Goal: Navigation & Orientation: Find specific page/section

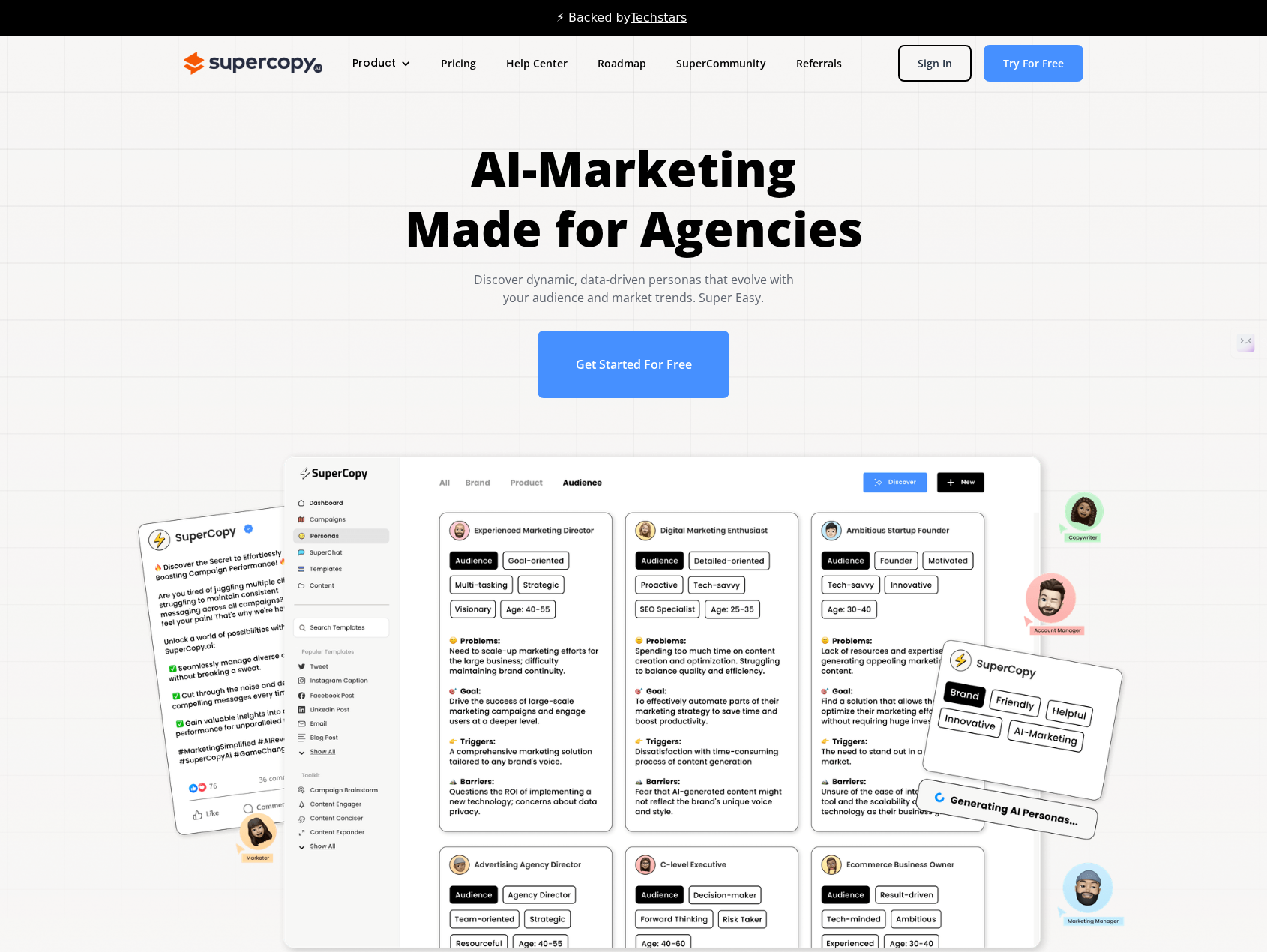
click at [241, 158] on div "AI-Marketing Made for Agencies Discover dynamic, data-driven personas that evol…" at bounding box center [633, 276] width 1206 height 275
click at [616, 64] on link "Roadmap" at bounding box center [621, 64] width 78 height 28
click at [404, 62] on div at bounding box center [406, 64] width 11 height 11
click at [370, 137] on link "Features" at bounding box center [409, 140] width 120 height 28
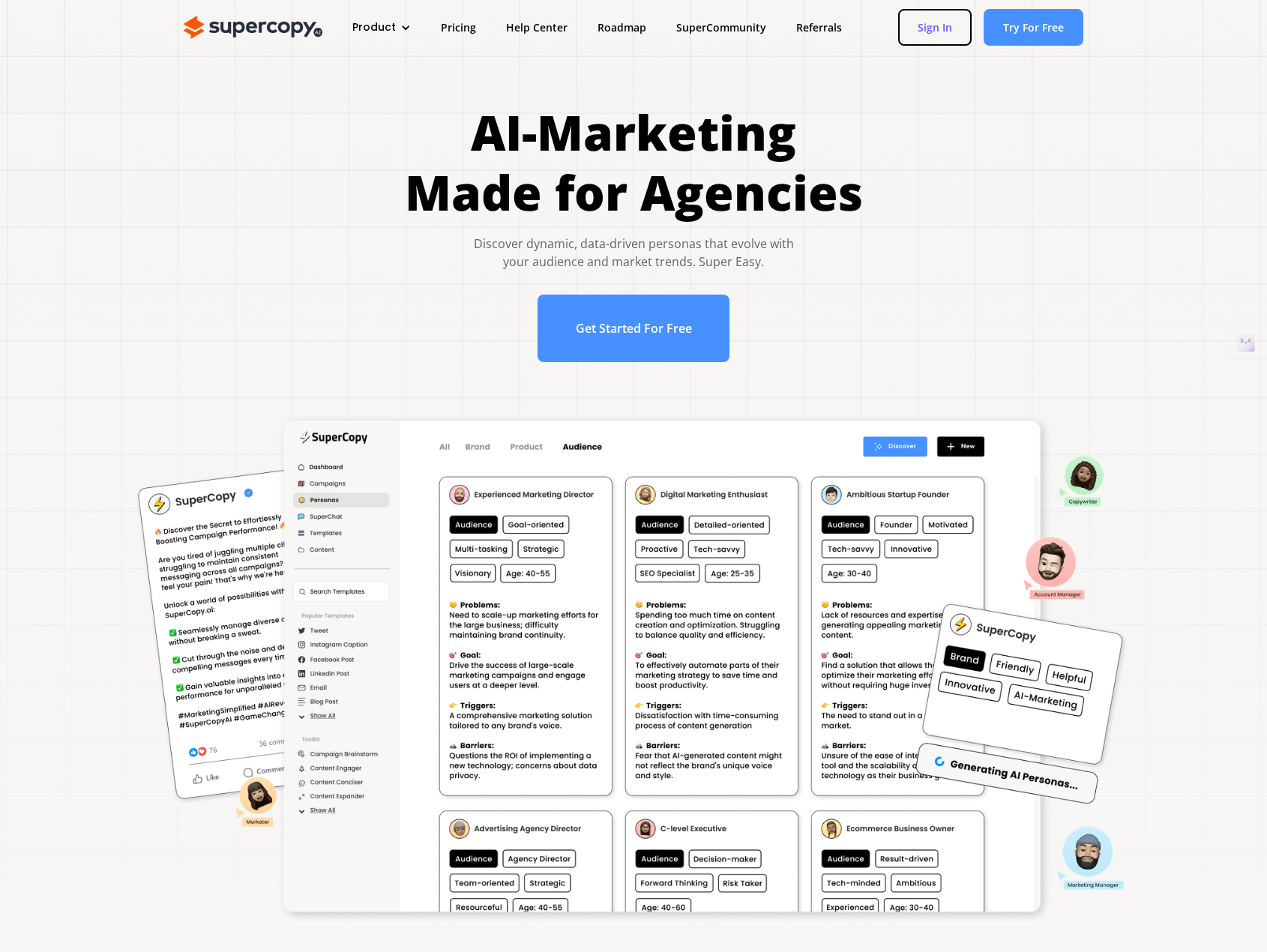
click at [947, 33] on link "Sign In" at bounding box center [934, 27] width 74 height 36
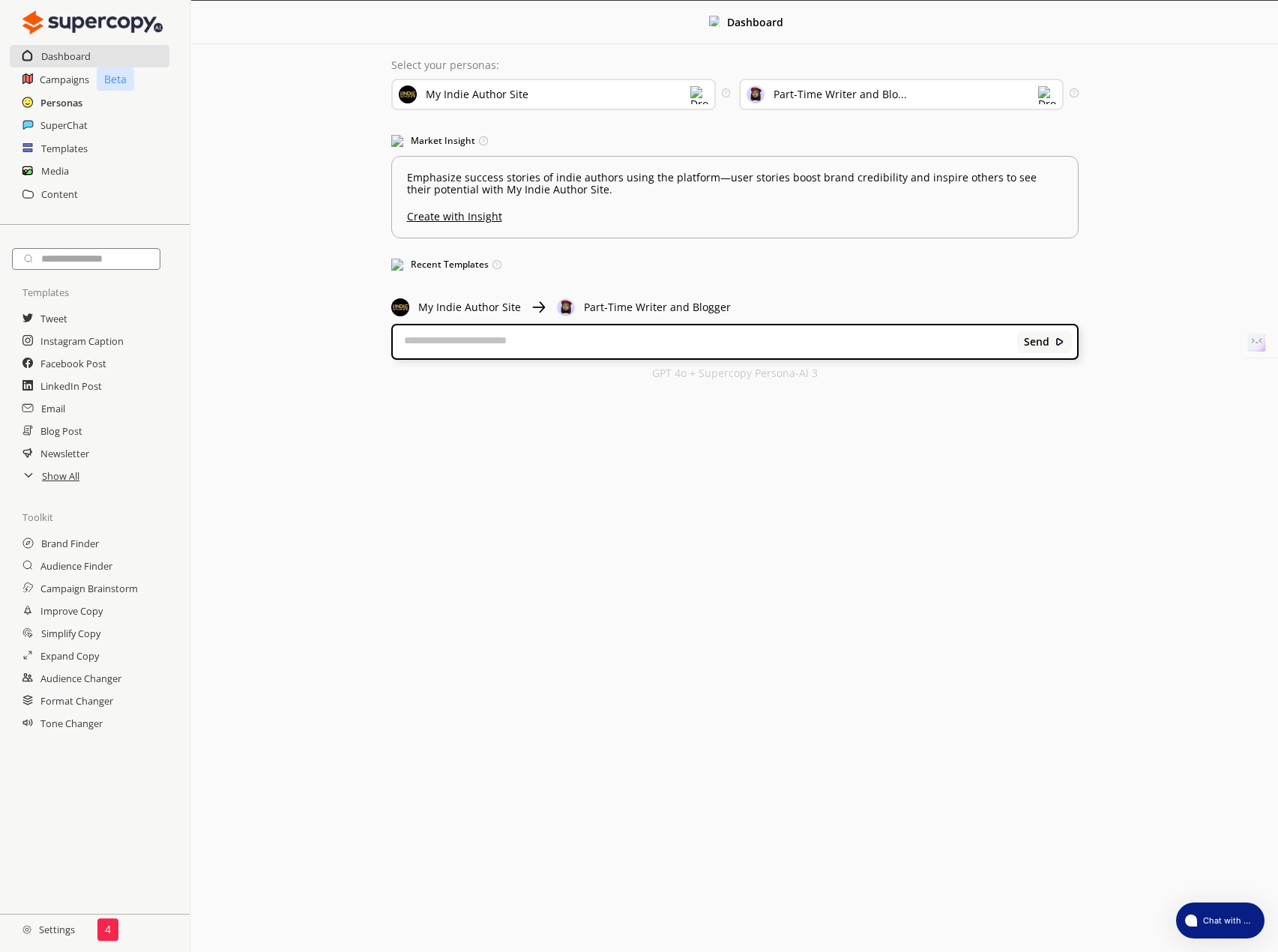
click at [55, 101] on h2 "Personas" at bounding box center [61, 102] width 42 height 23
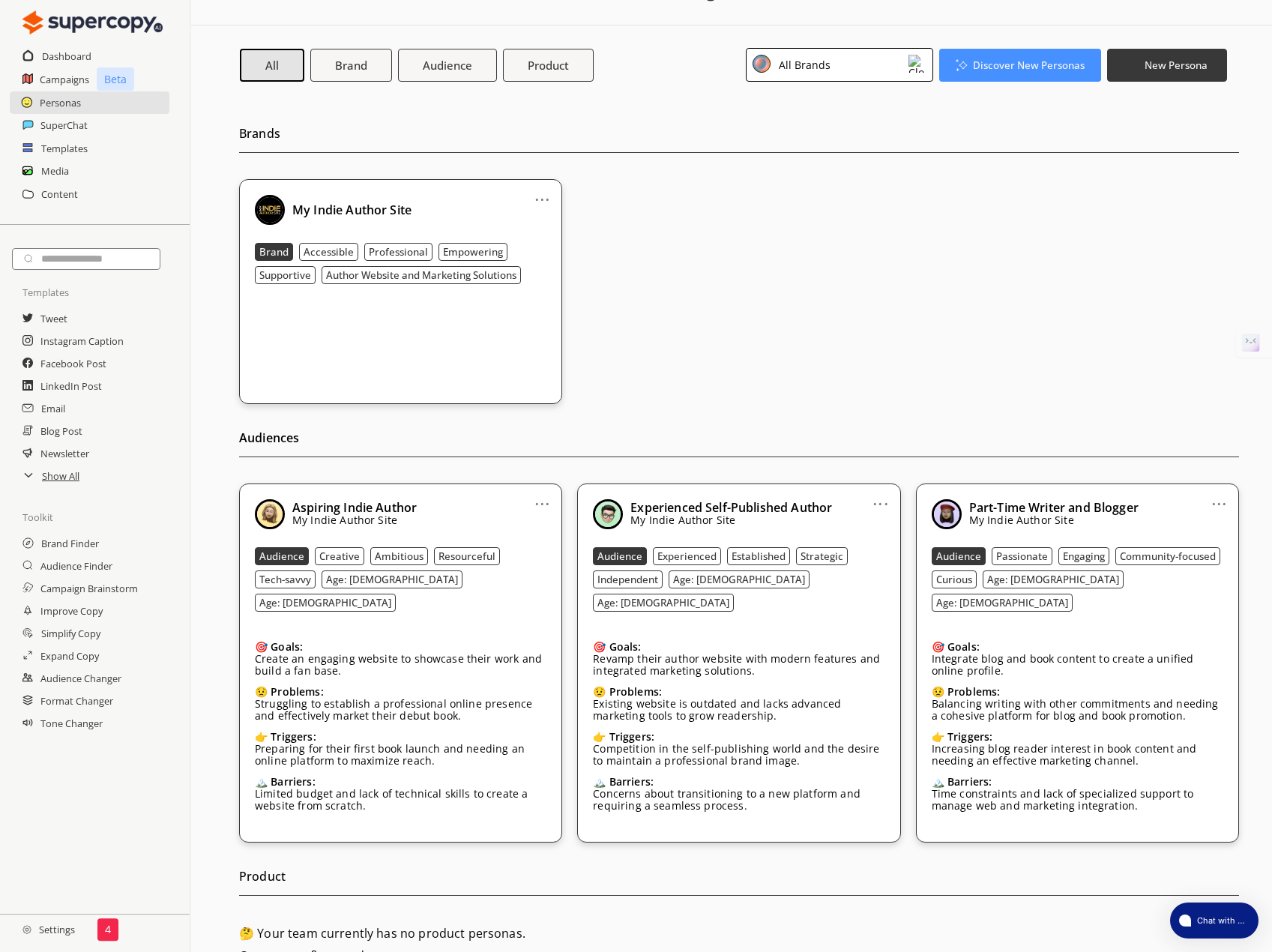
scroll to position [66, 0]
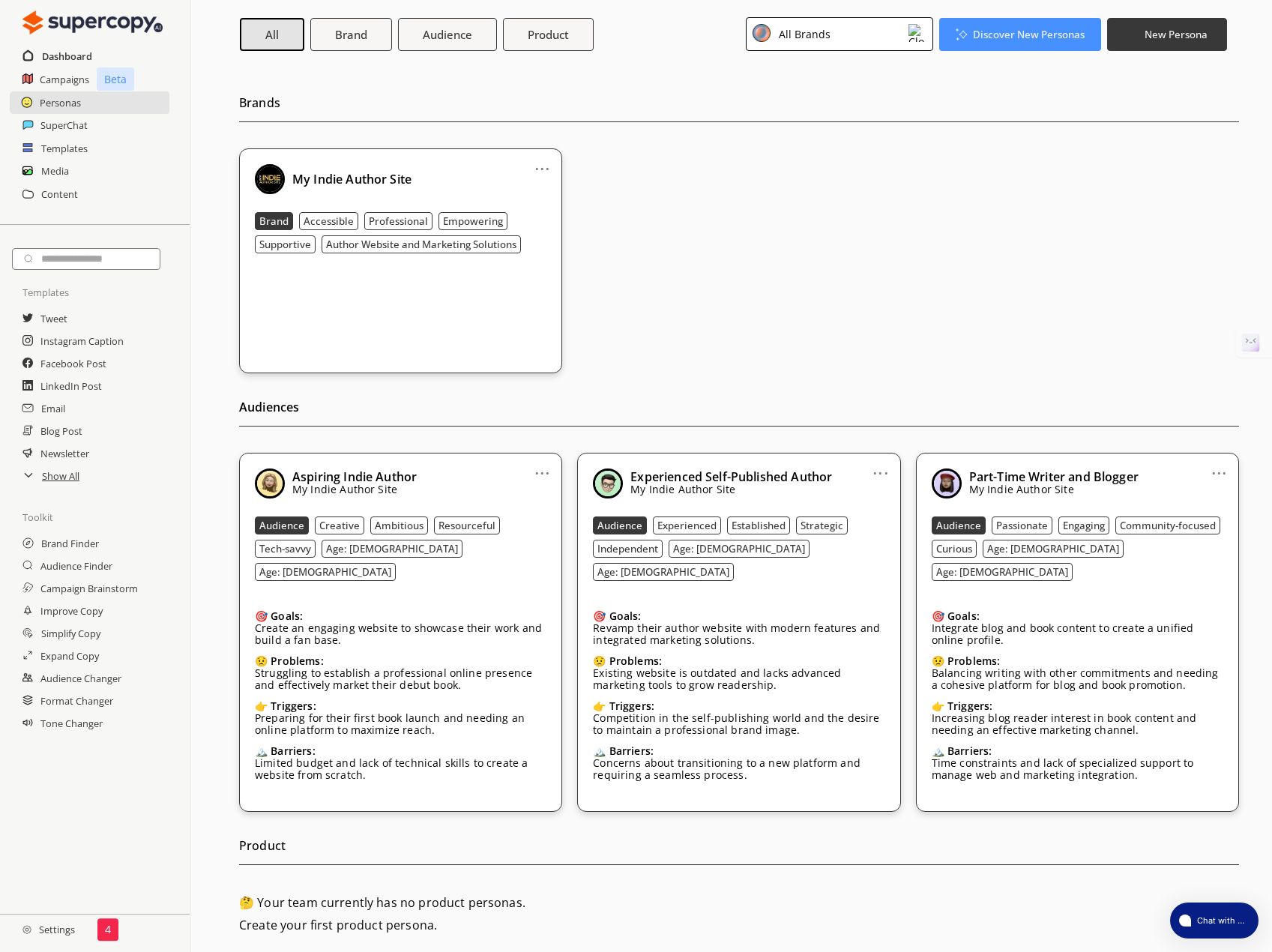
click at [70, 55] on h2 "Dashboard" at bounding box center [67, 56] width 50 height 23
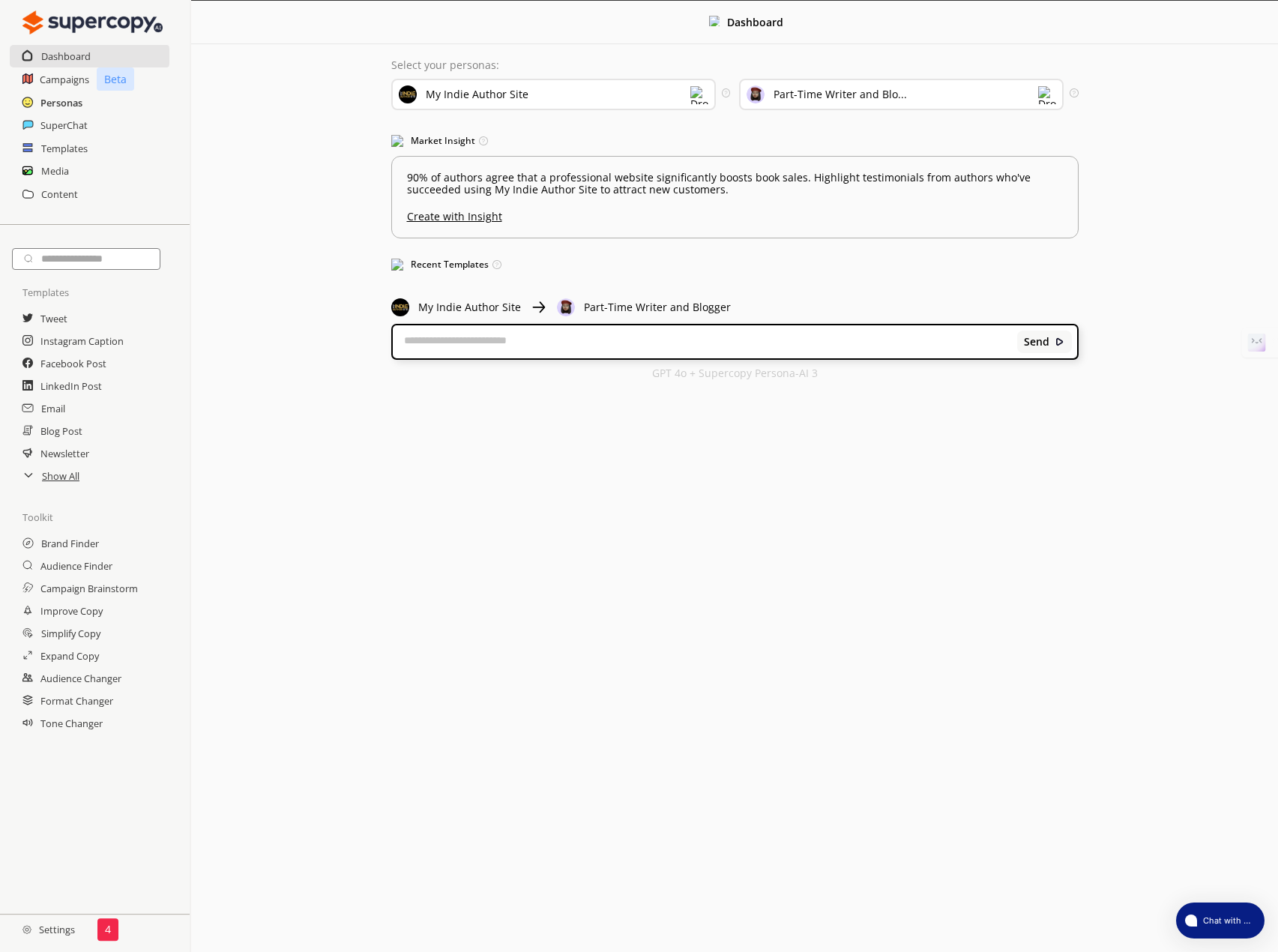
click at [49, 99] on h2 "Personas" at bounding box center [61, 102] width 42 height 23
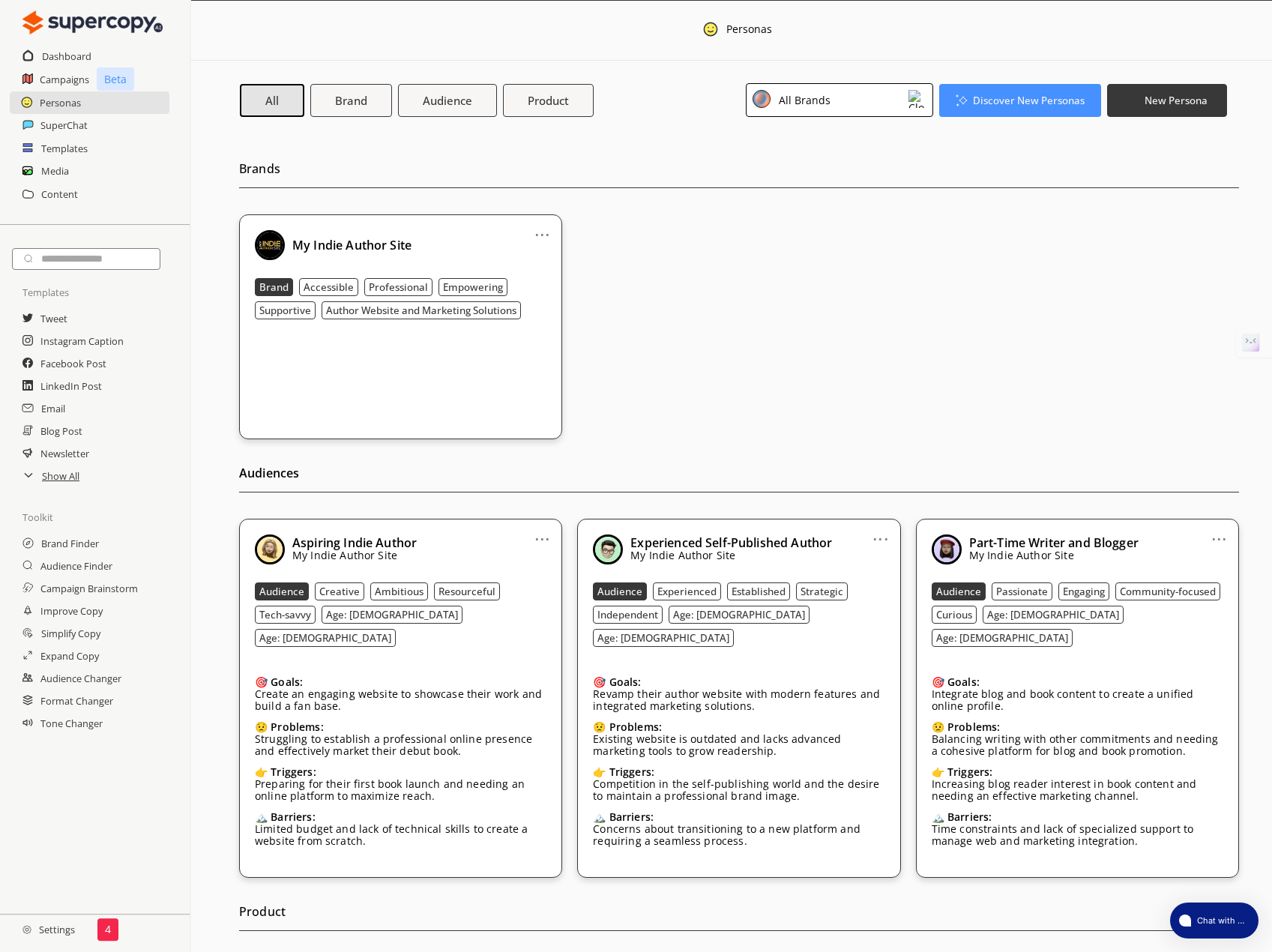
click at [545, 539] on link "..." at bounding box center [542, 532] width 16 height 12
click at [525, 561] on li "Edit" at bounding box center [523, 564] width 87 height 28
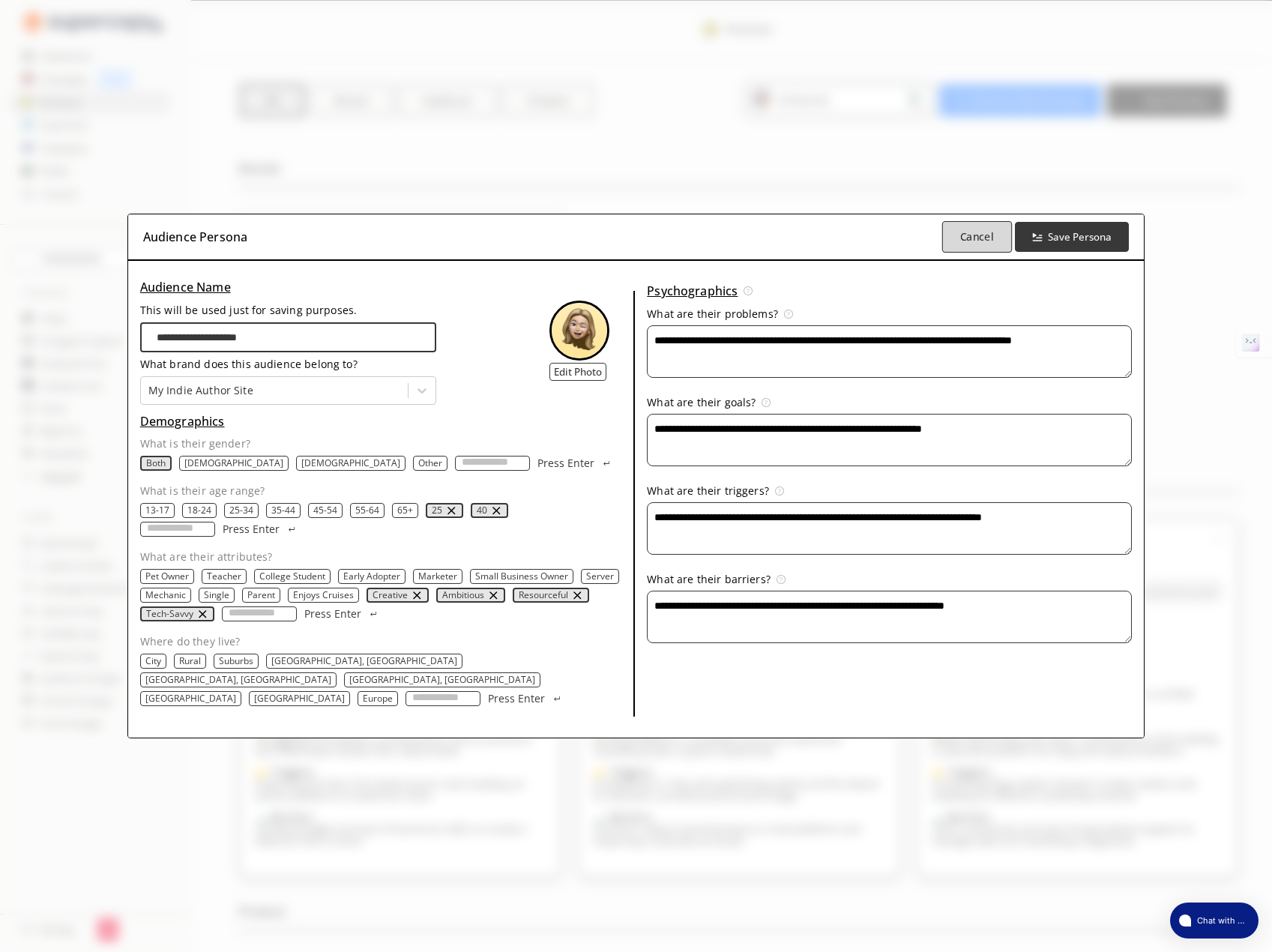
click at [990, 244] on b "Cancel" at bounding box center [977, 237] width 33 height 14
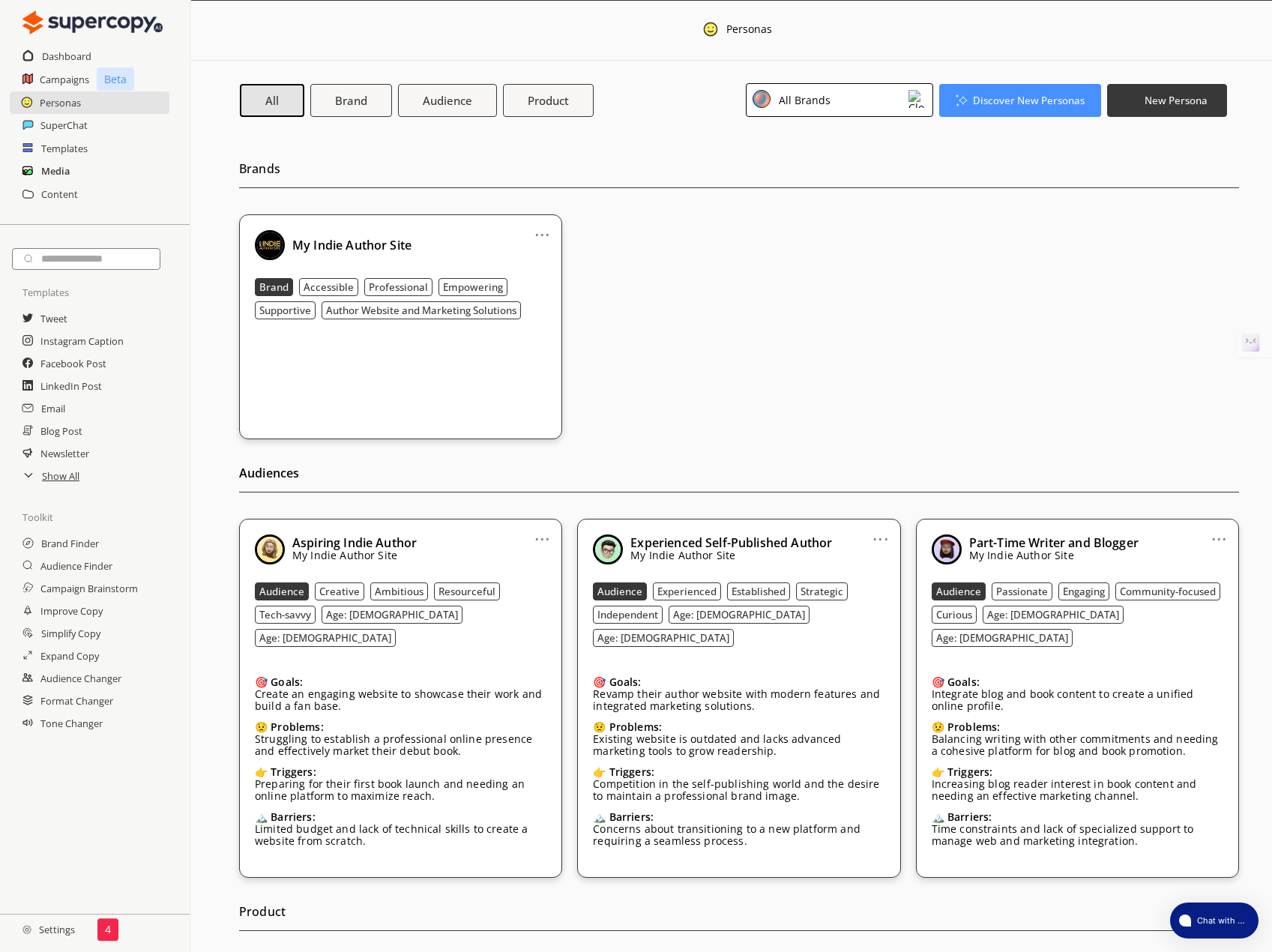
click at [57, 165] on h2 "Media" at bounding box center [55, 171] width 29 height 23
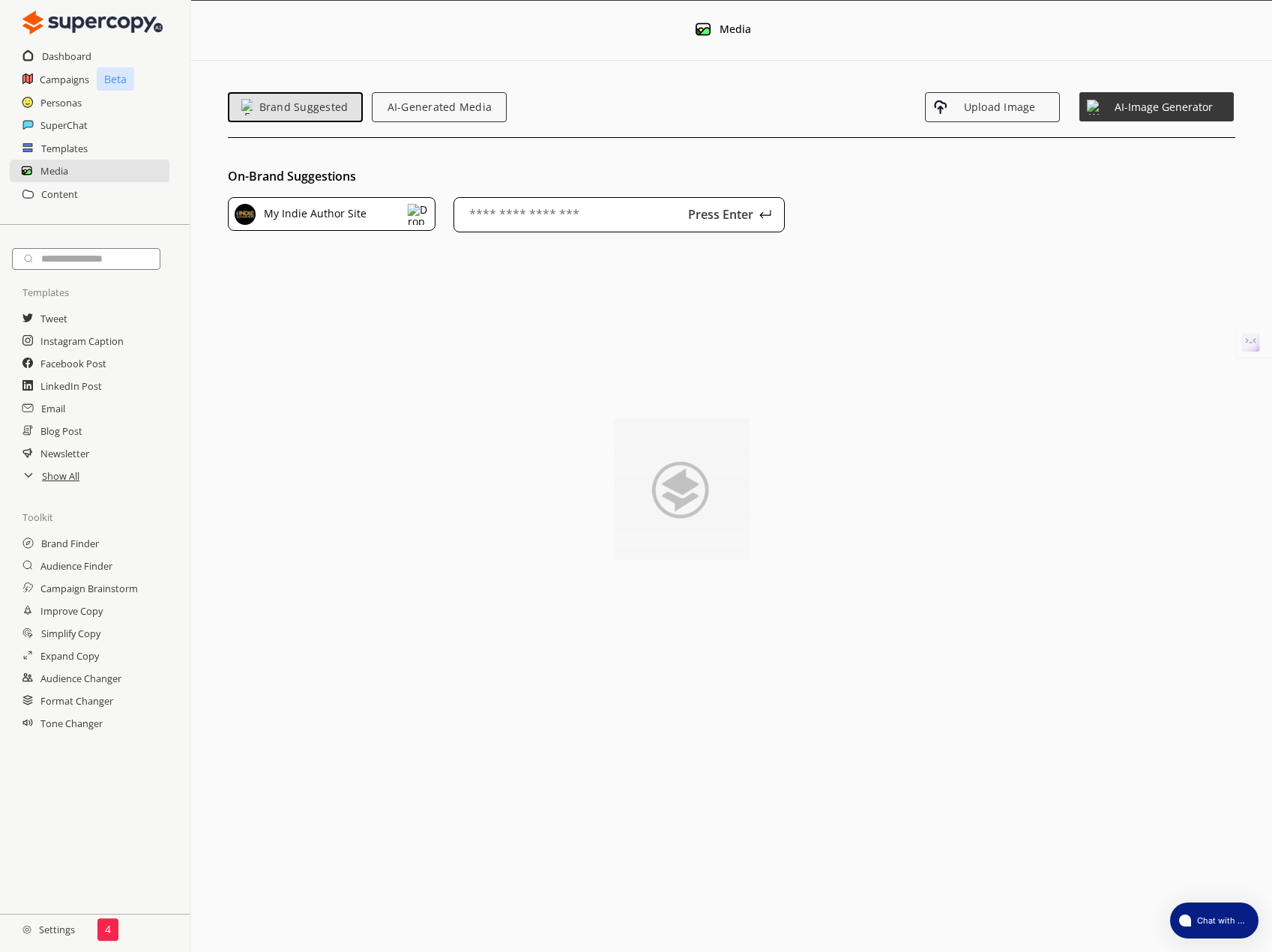
click at [408, 207] on img at bounding box center [418, 214] width 21 height 21
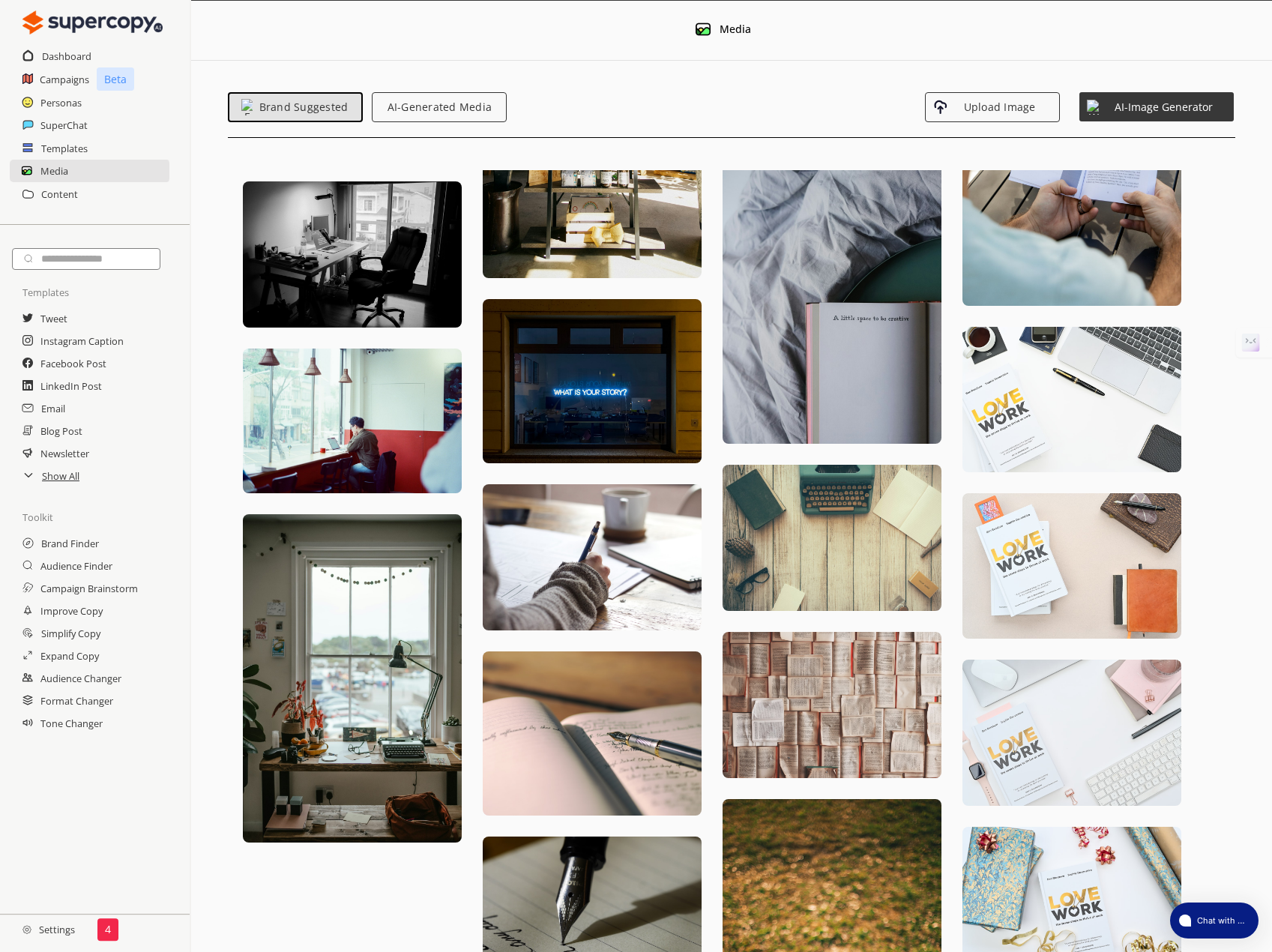
scroll to position [1200, 0]
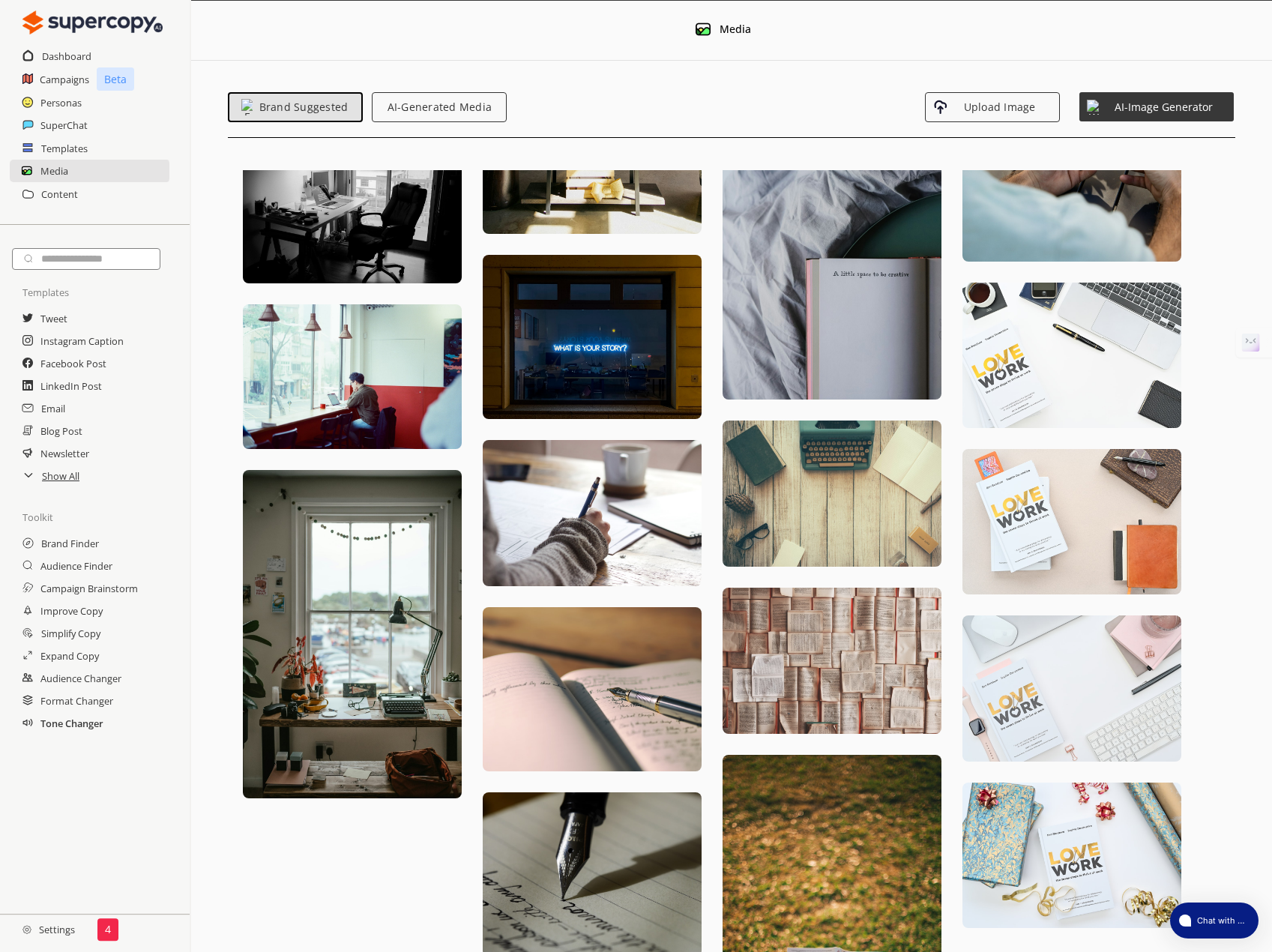
click at [82, 723] on h2 "Tone Changer" at bounding box center [71, 723] width 63 height 23
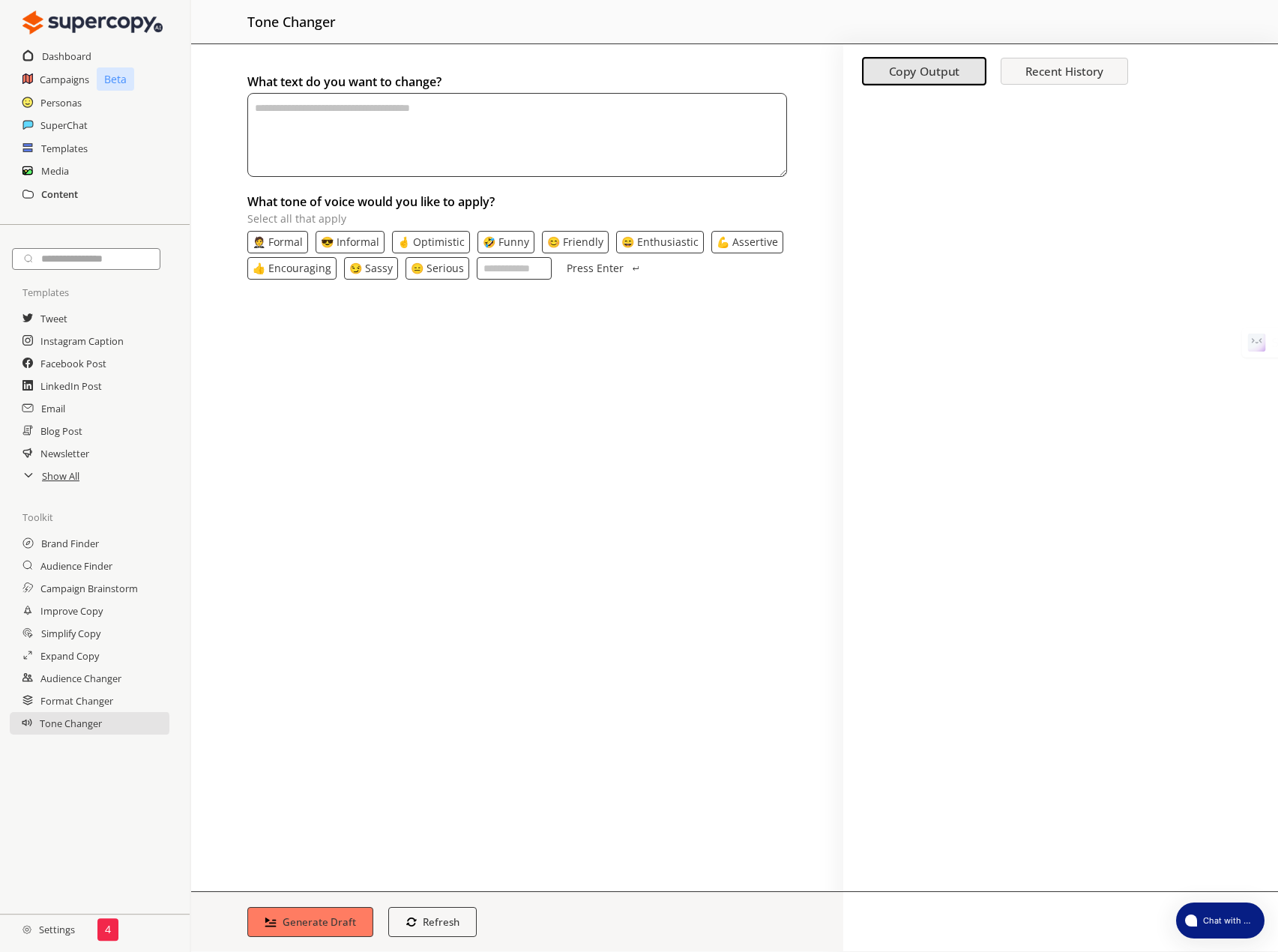
click at [63, 199] on h2 "Content" at bounding box center [59, 194] width 36 height 23
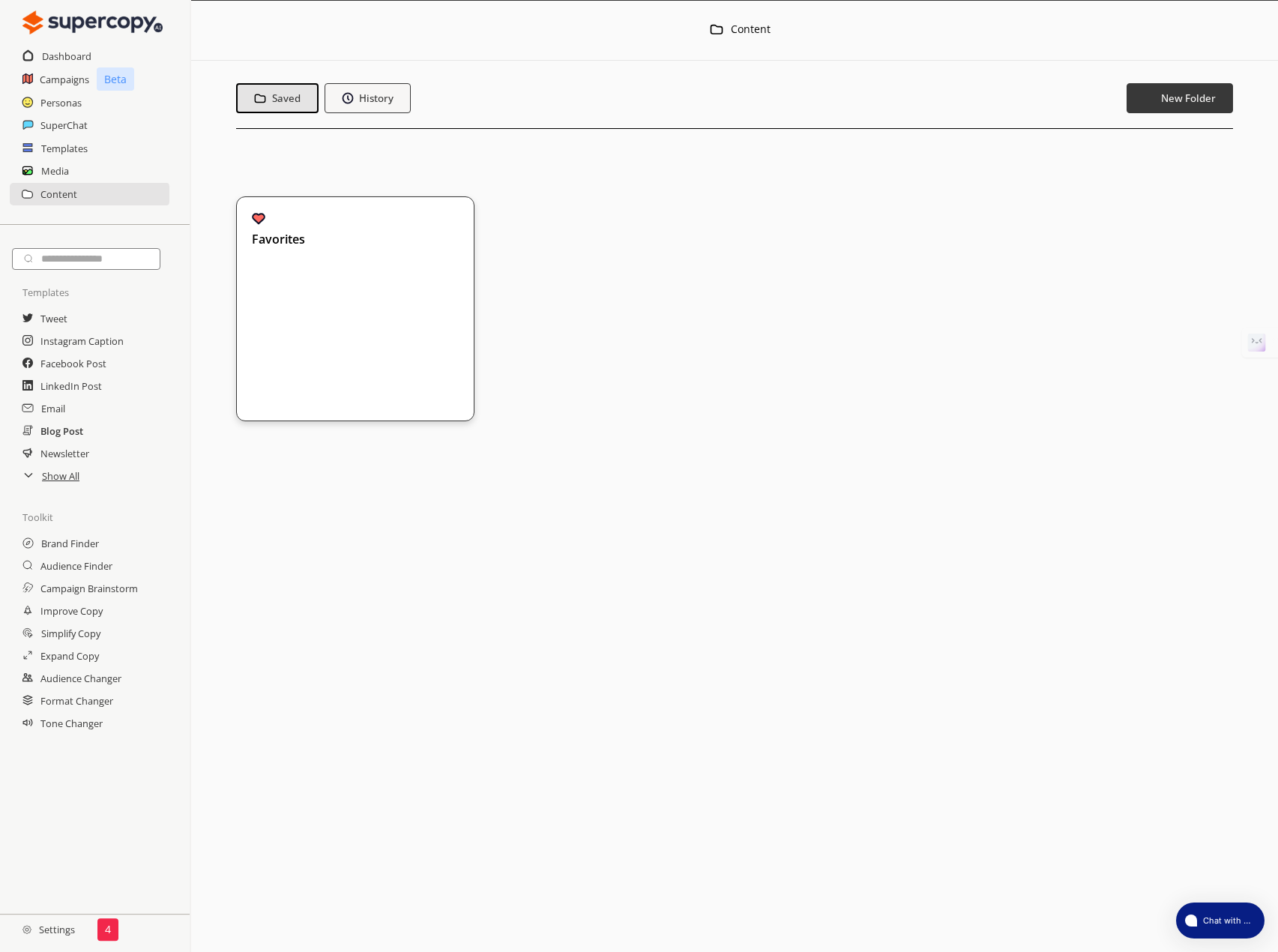
click at [70, 429] on h2 "Blog Post" at bounding box center [61, 431] width 43 height 23
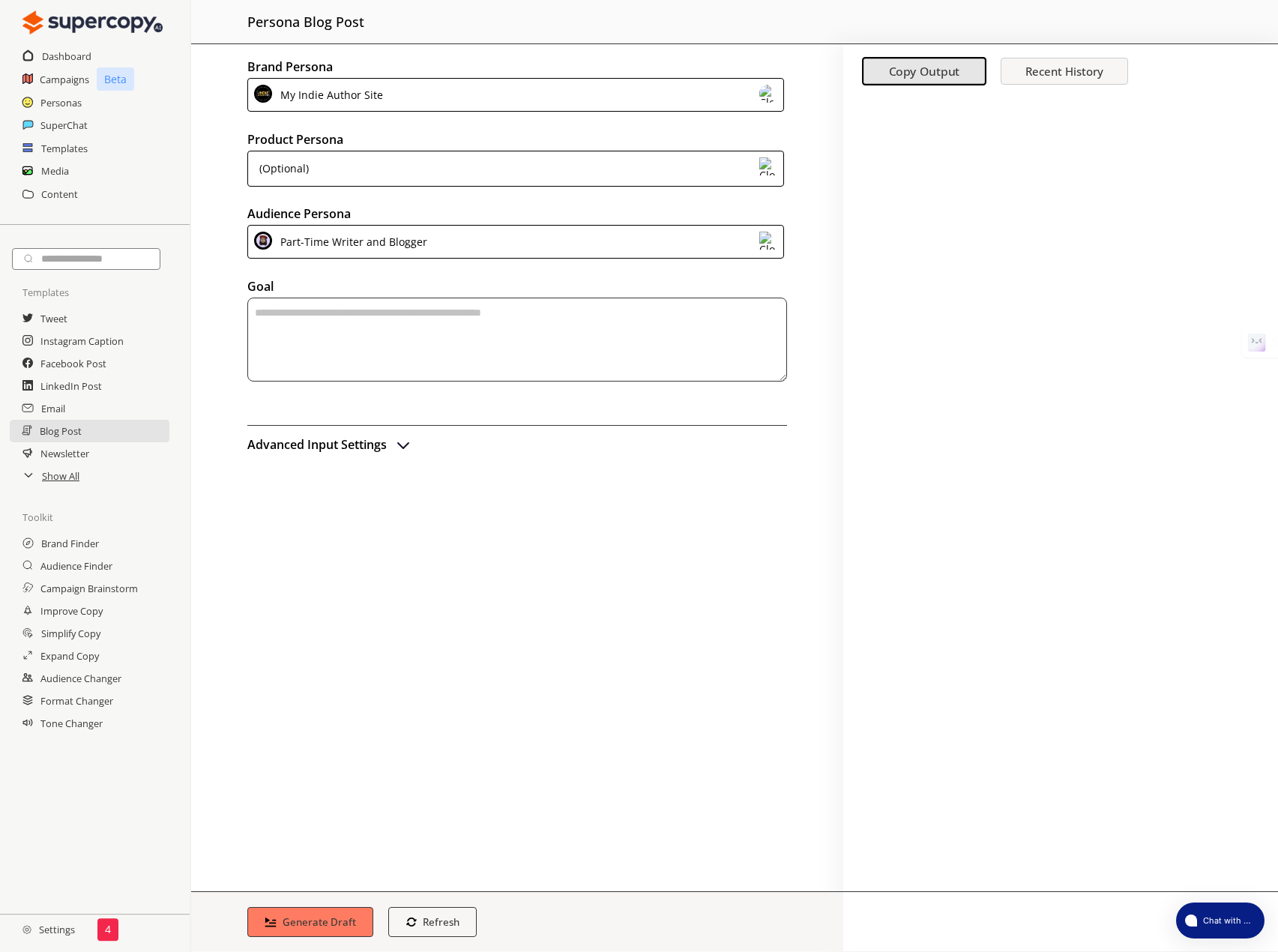
click at [391, 100] on div "My Indie Author Site" at bounding box center [516, 94] width 537 height 33
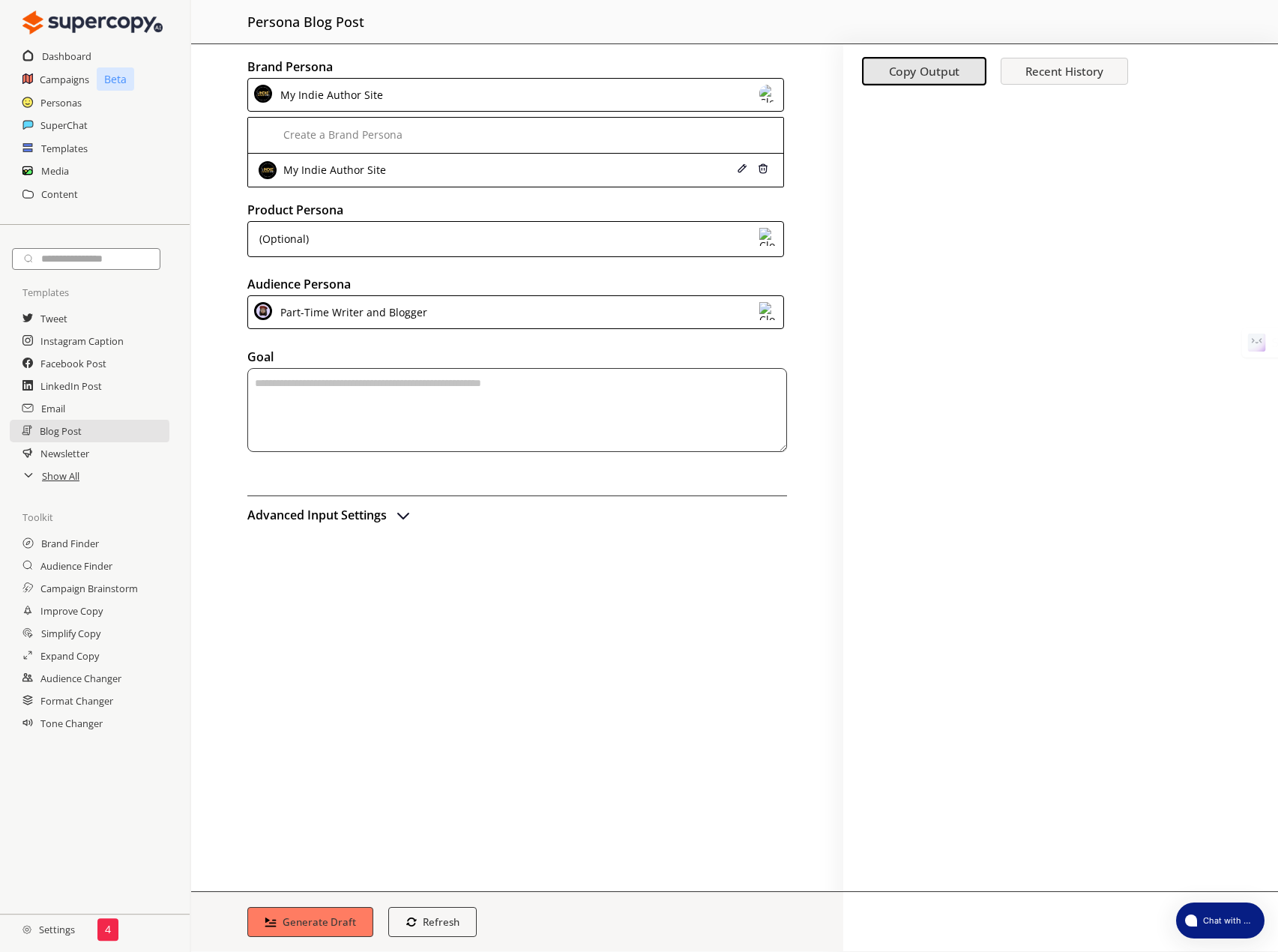
click at [393, 98] on div "My Indie Author Site" at bounding box center [516, 94] width 537 height 33
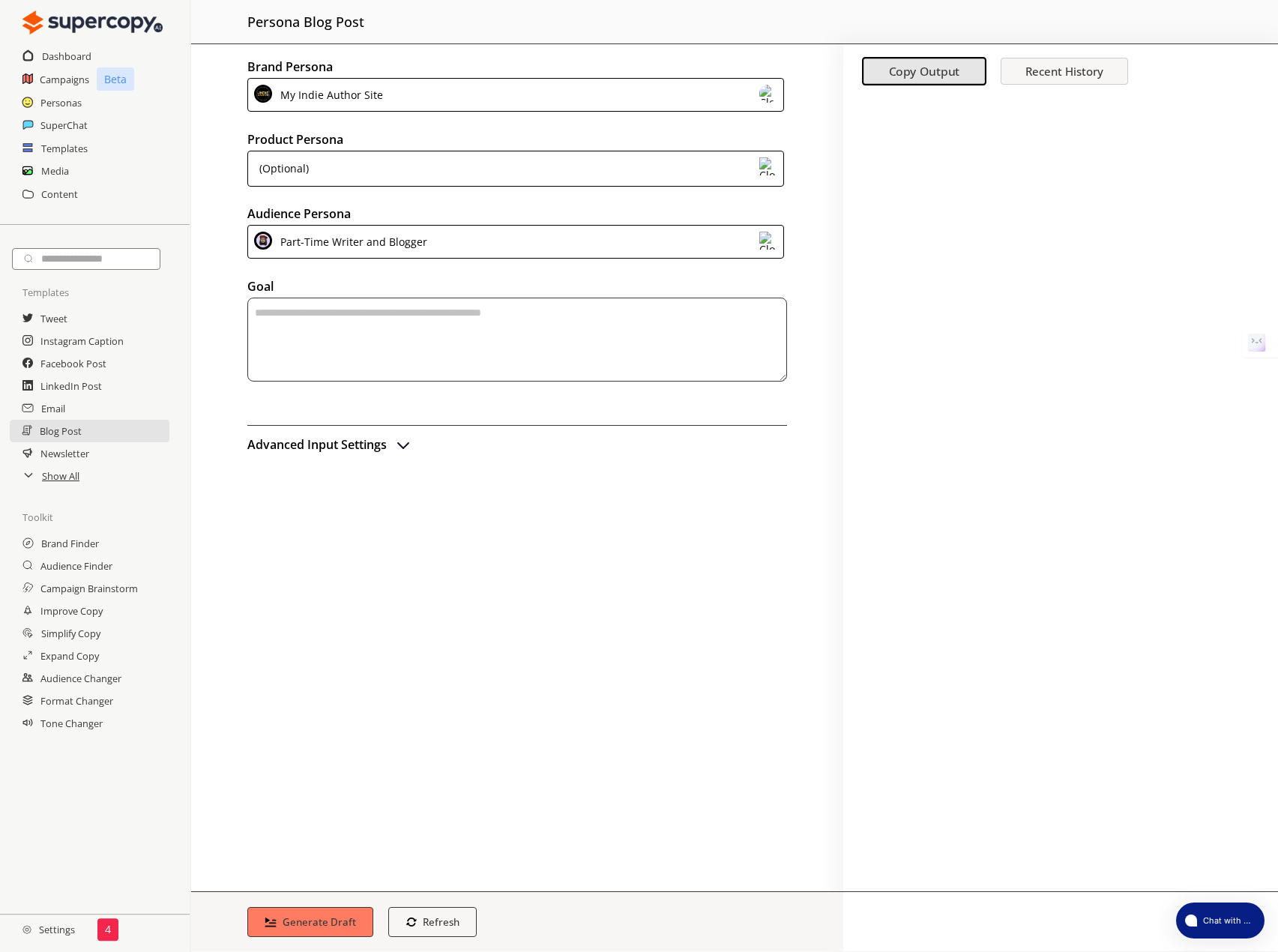
click at [368, 172] on div "(Optional)" at bounding box center [516, 168] width 537 height 36
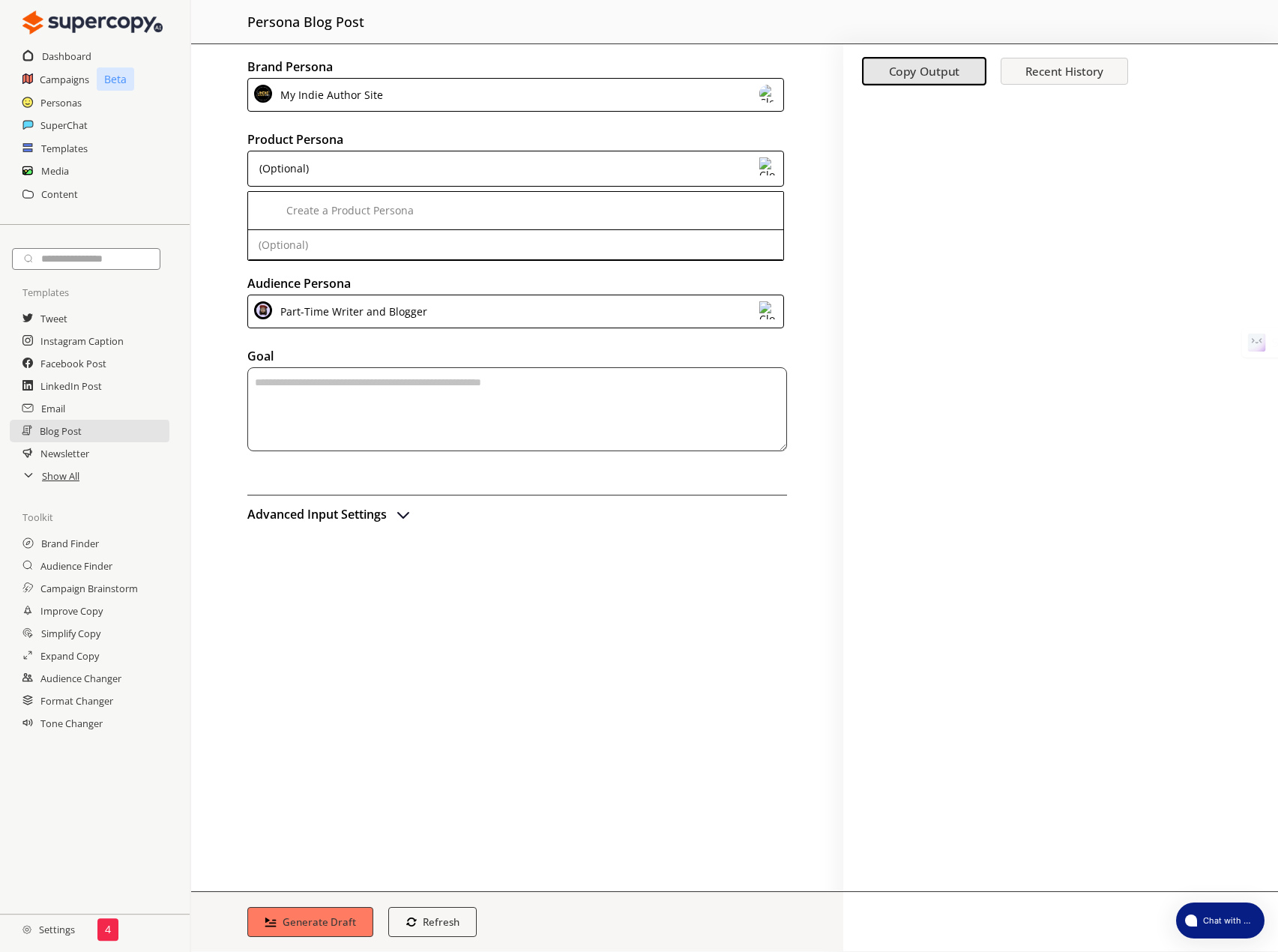
click at [368, 172] on div "(Optional)" at bounding box center [516, 168] width 537 height 36
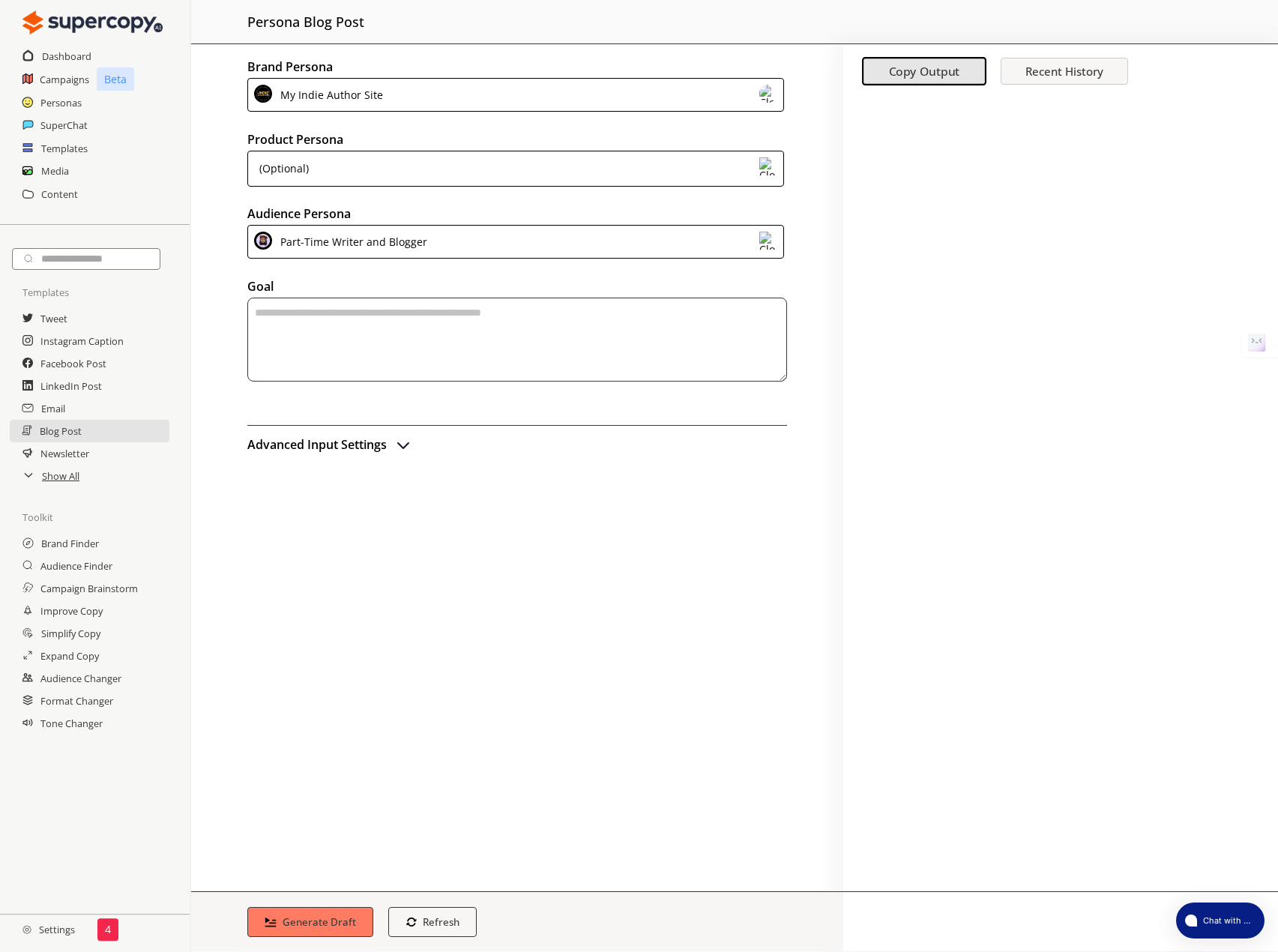
click at [368, 244] on div "Part-Time Writer and Blogger" at bounding box center [352, 242] width 152 height 20
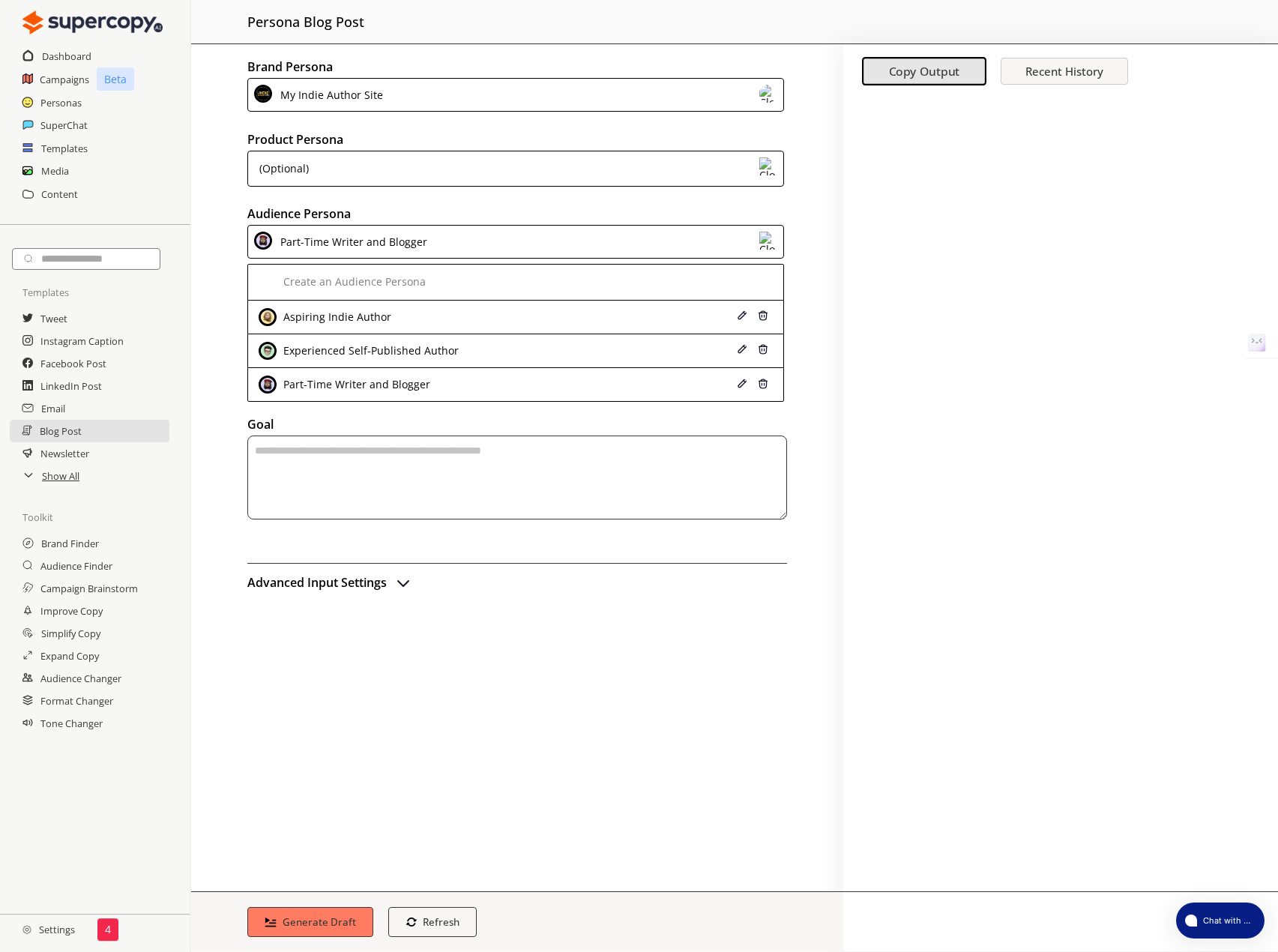
click at [368, 244] on div "Part-Time Writer and Blogger" at bounding box center [352, 242] width 152 height 20
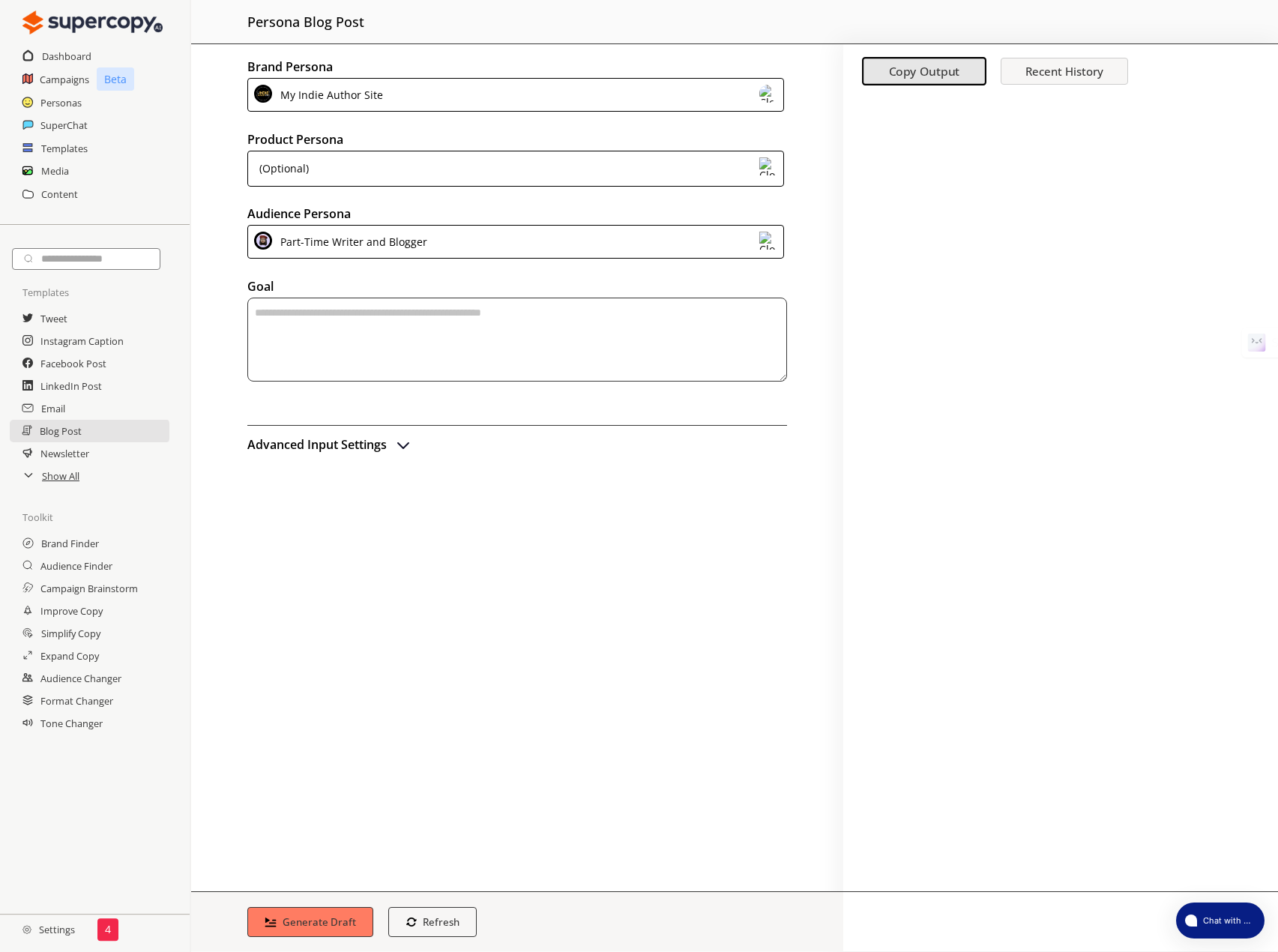
click at [343, 448] on h2 "Advanced Input Settings" at bounding box center [317, 444] width 140 height 23
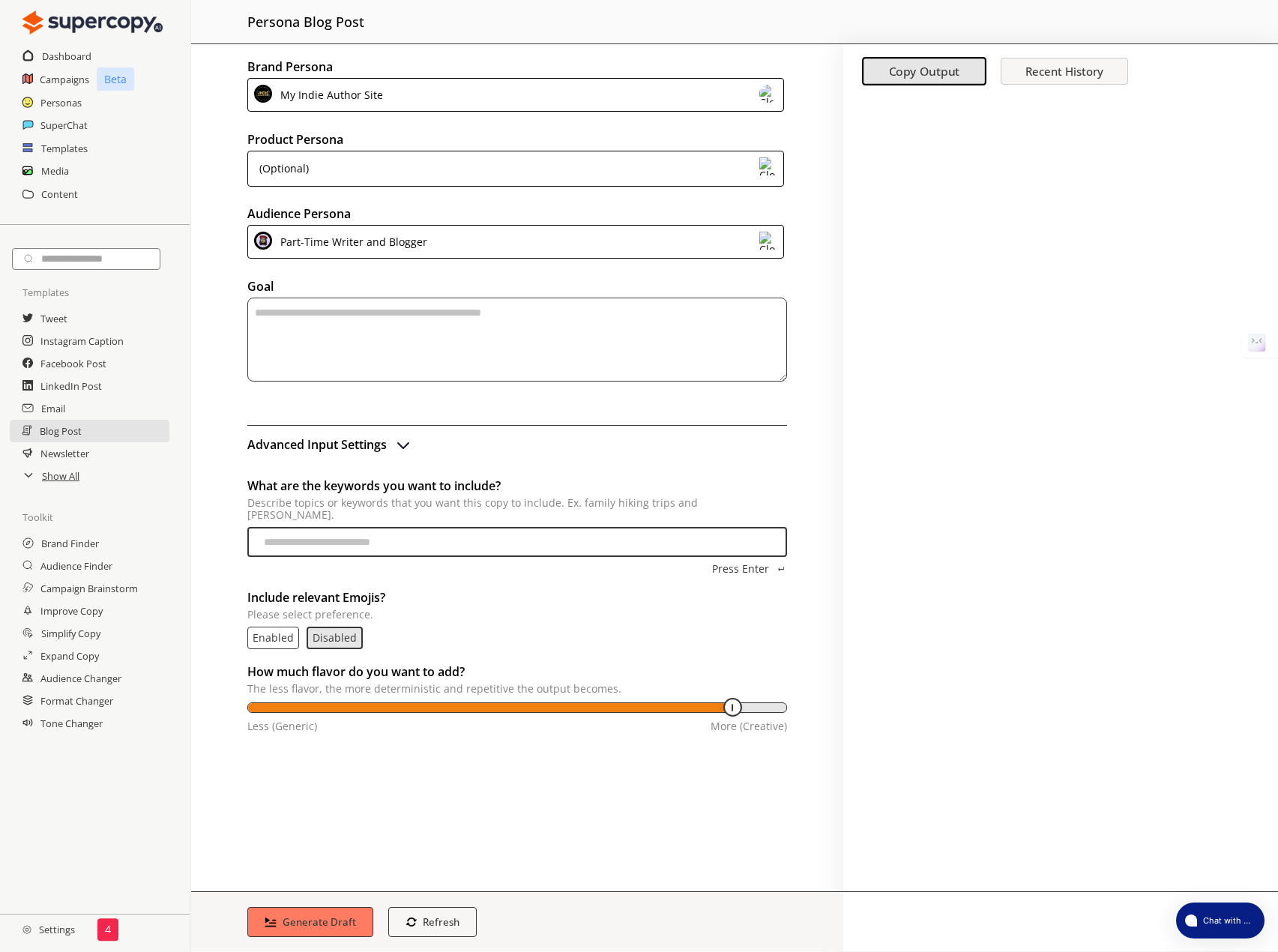
click at [92, 23] on img at bounding box center [92, 23] width 140 height 30
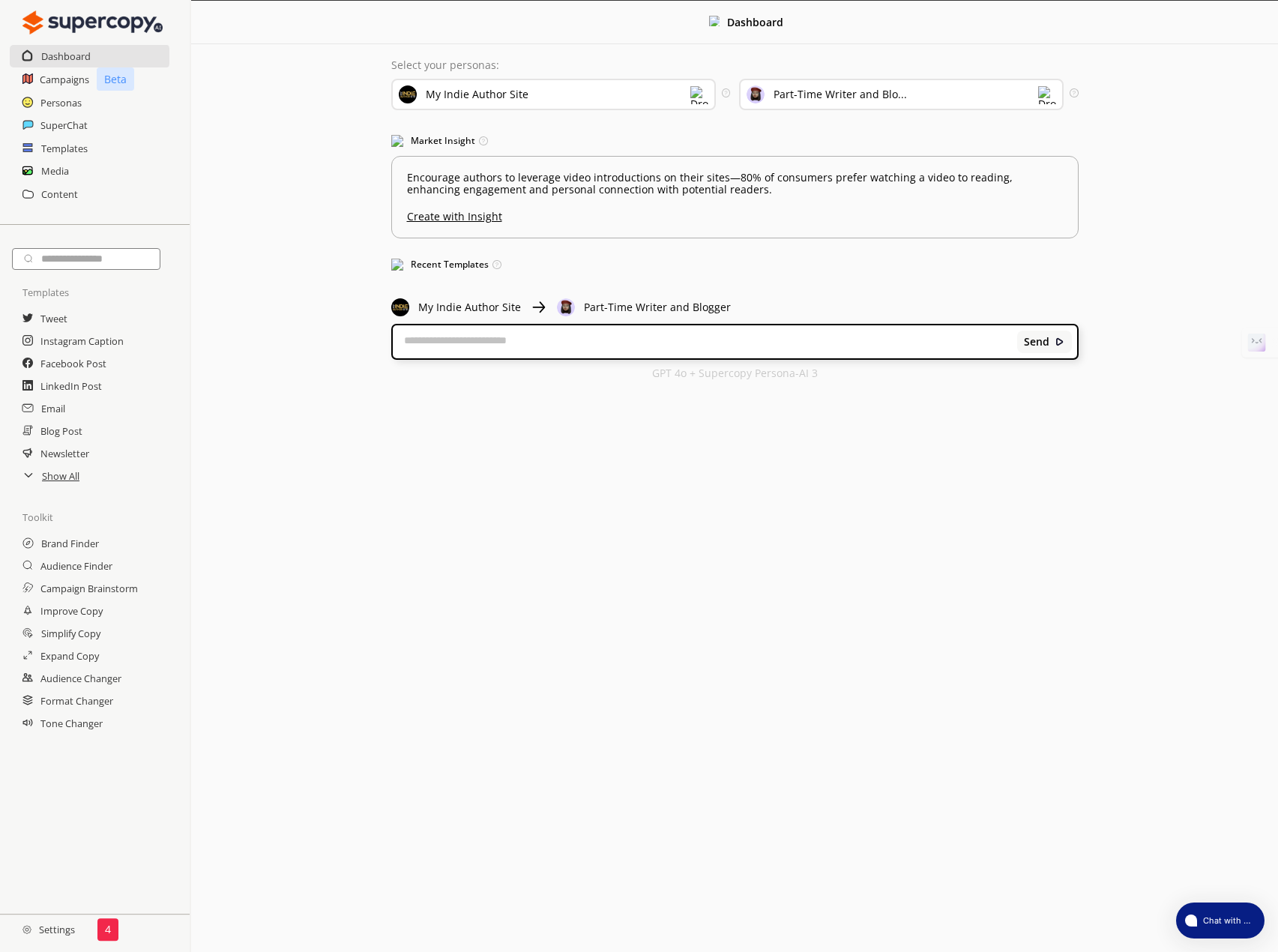
click at [101, 926] on div "4" at bounding box center [108, 929] width 21 height 23
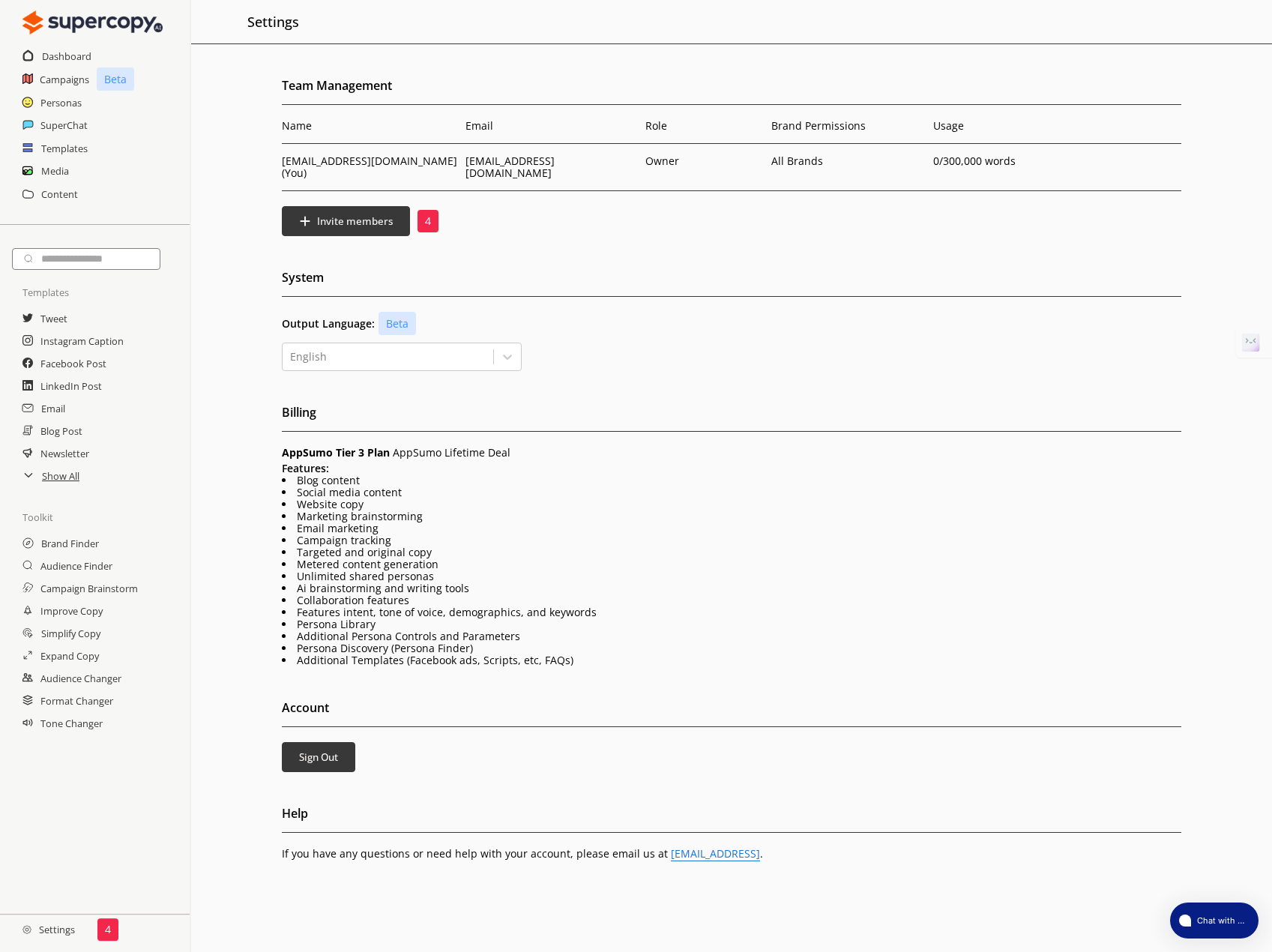
click at [73, 12] on img at bounding box center [92, 23] width 140 height 30
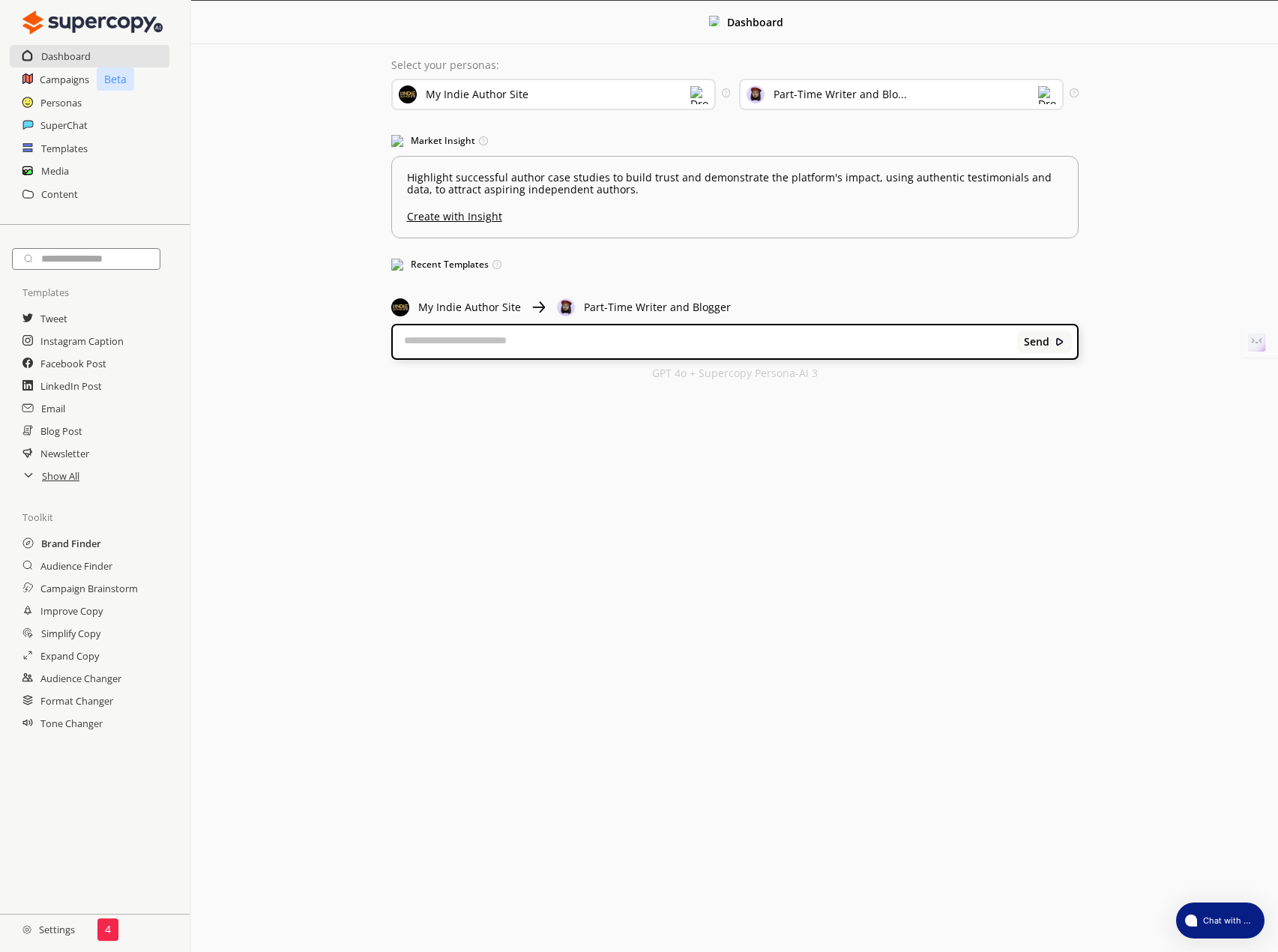
click at [85, 544] on h2 "Brand Finder" at bounding box center [71, 543] width 60 height 23
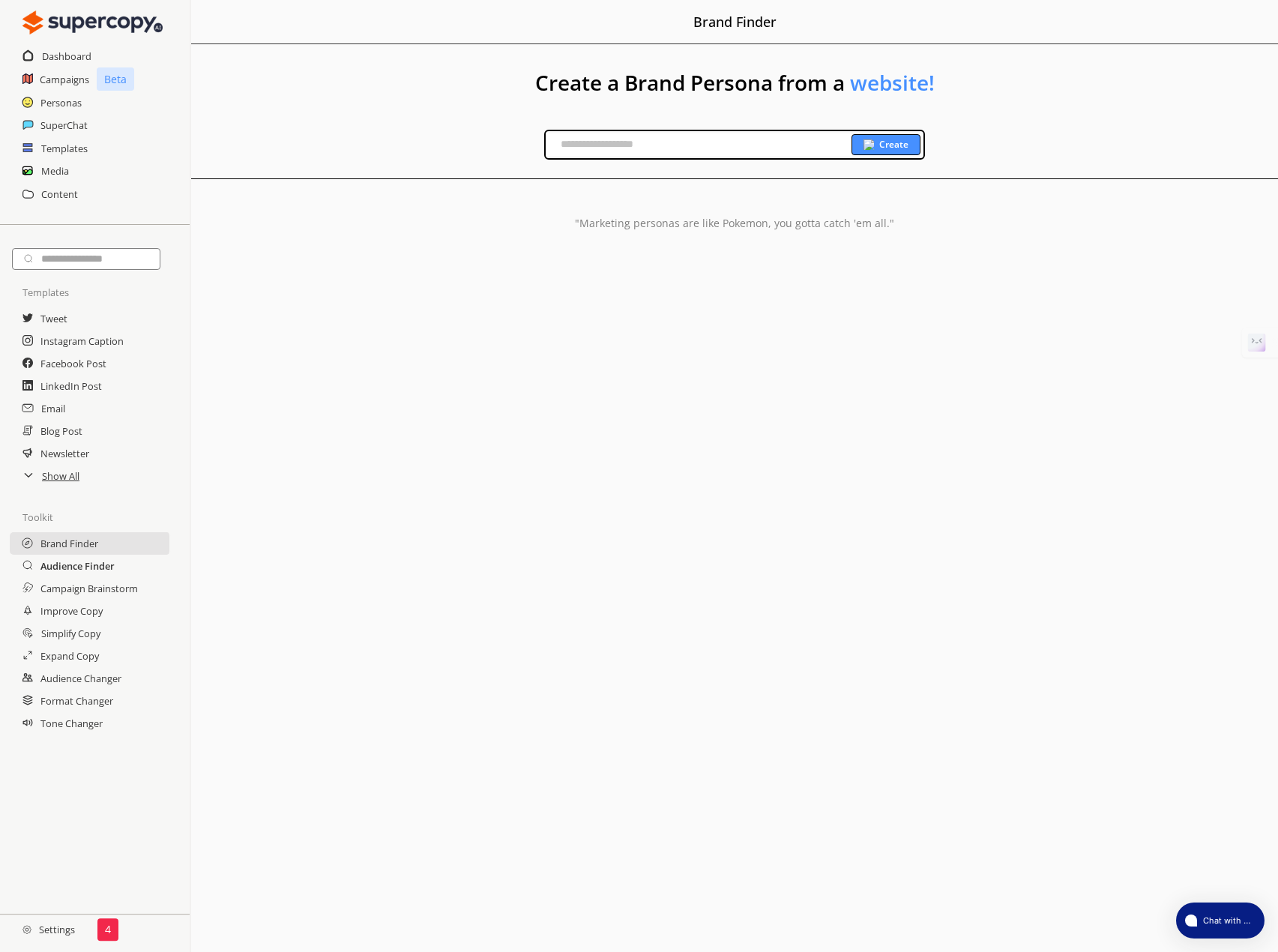
click at [73, 563] on h2 "Audience Finder" at bounding box center [78, 566] width 74 height 23
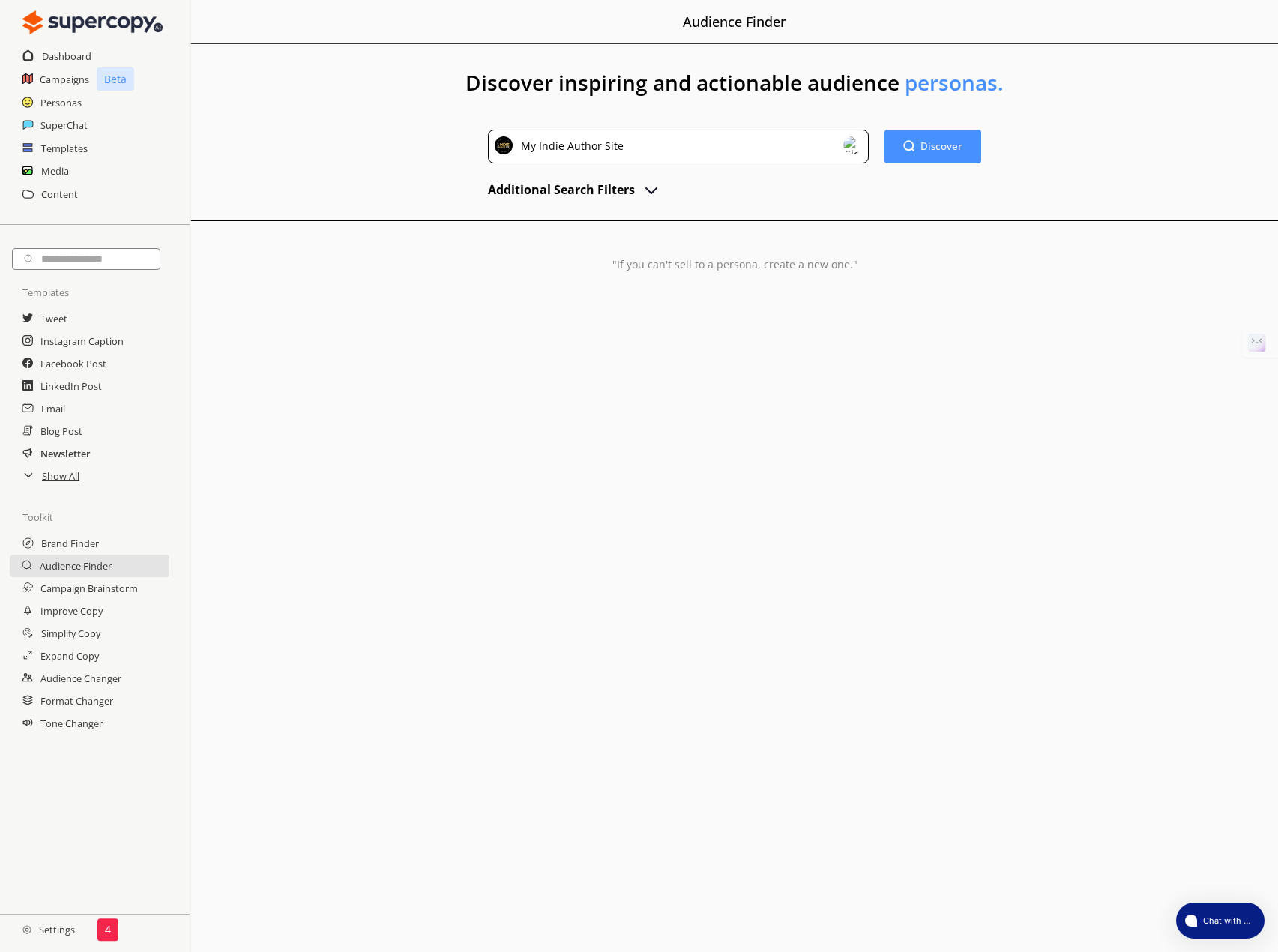
click at [60, 459] on h2 "Newsletter" at bounding box center [65, 453] width 50 height 23
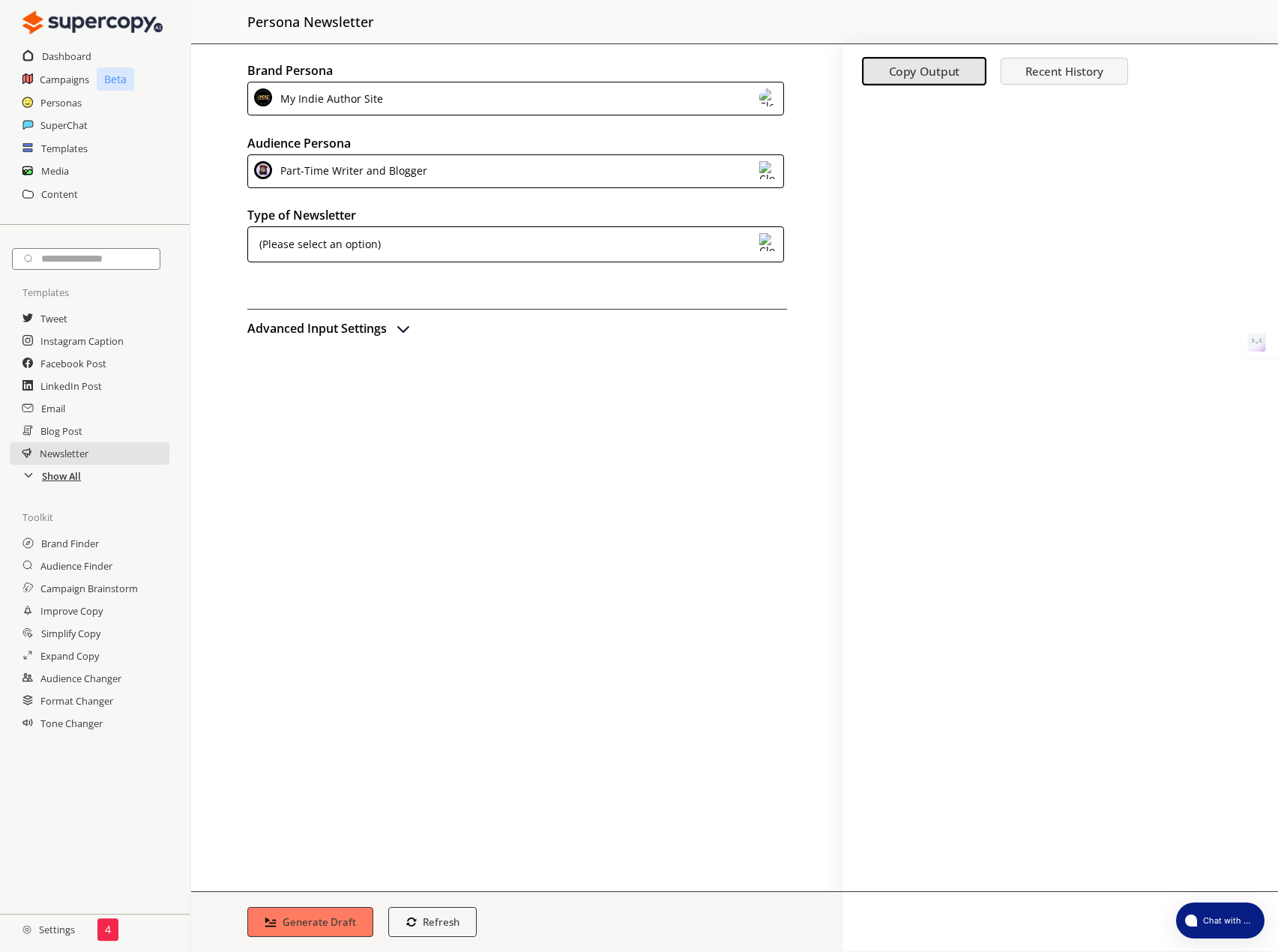
click at [61, 481] on h2 "Show All" at bounding box center [61, 476] width 39 height 23
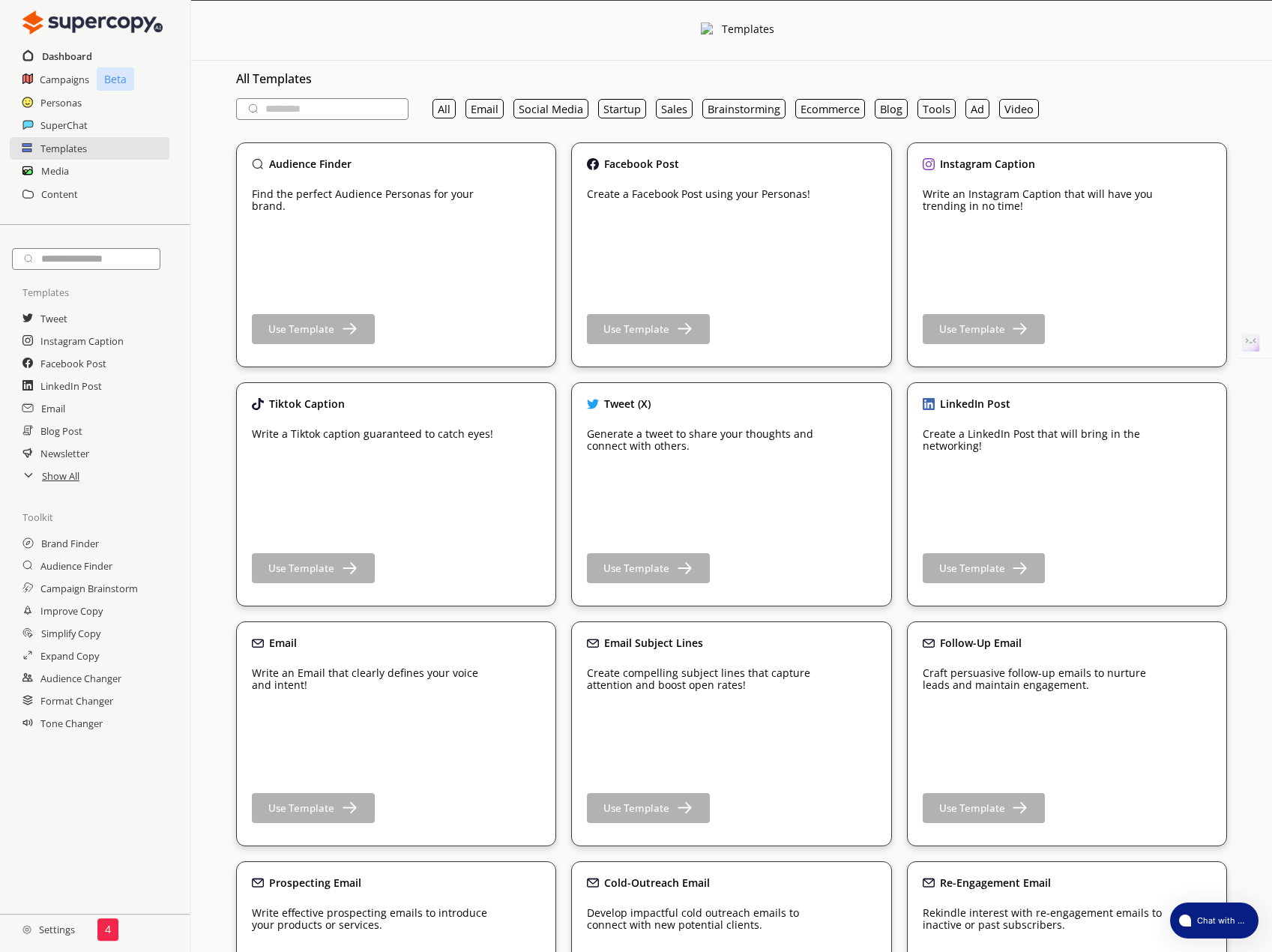
click at [61, 56] on h2 "Dashboard" at bounding box center [67, 56] width 50 height 23
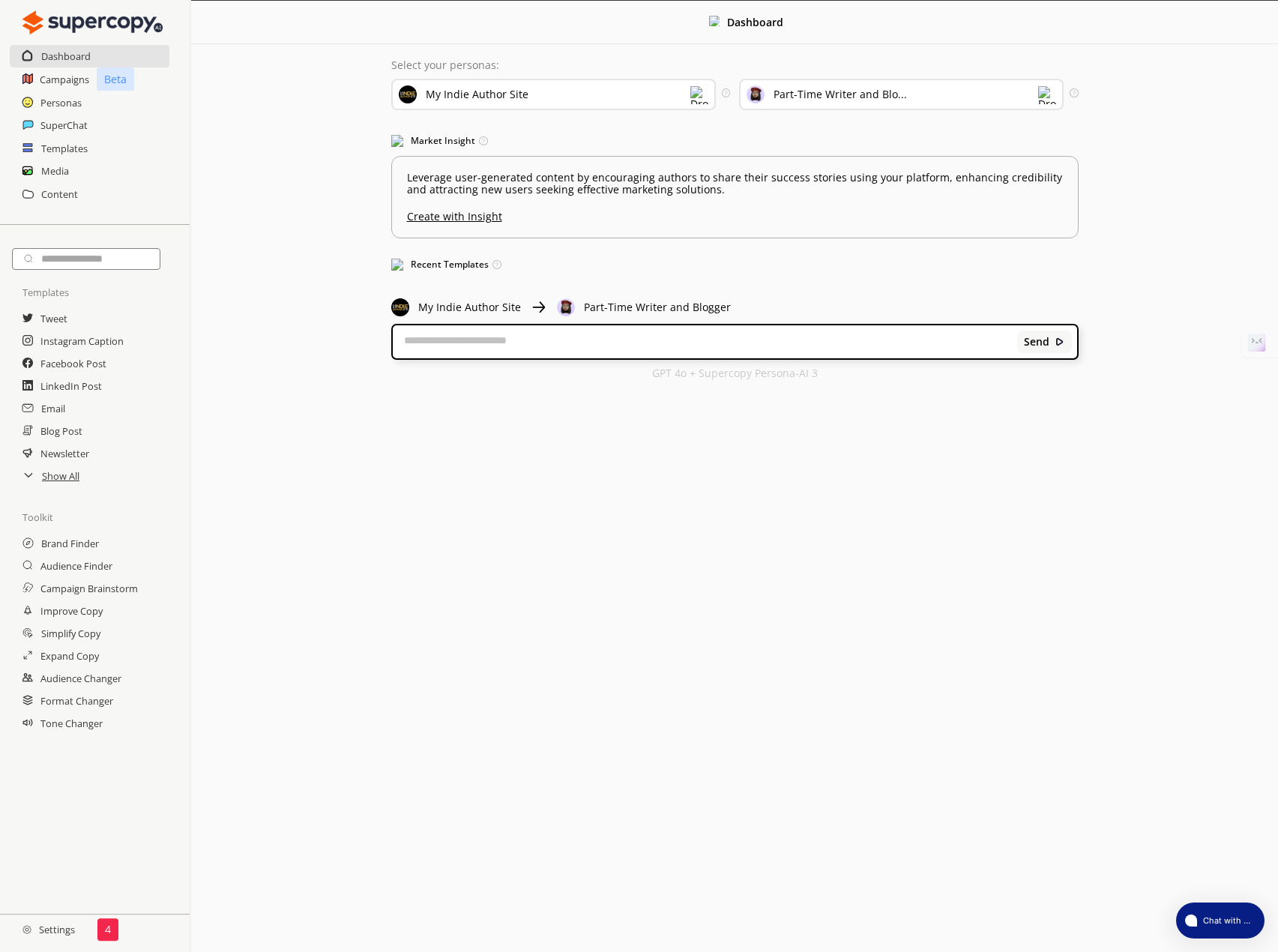
click at [42, 925] on h2 "Settings" at bounding box center [49, 929] width 98 height 30
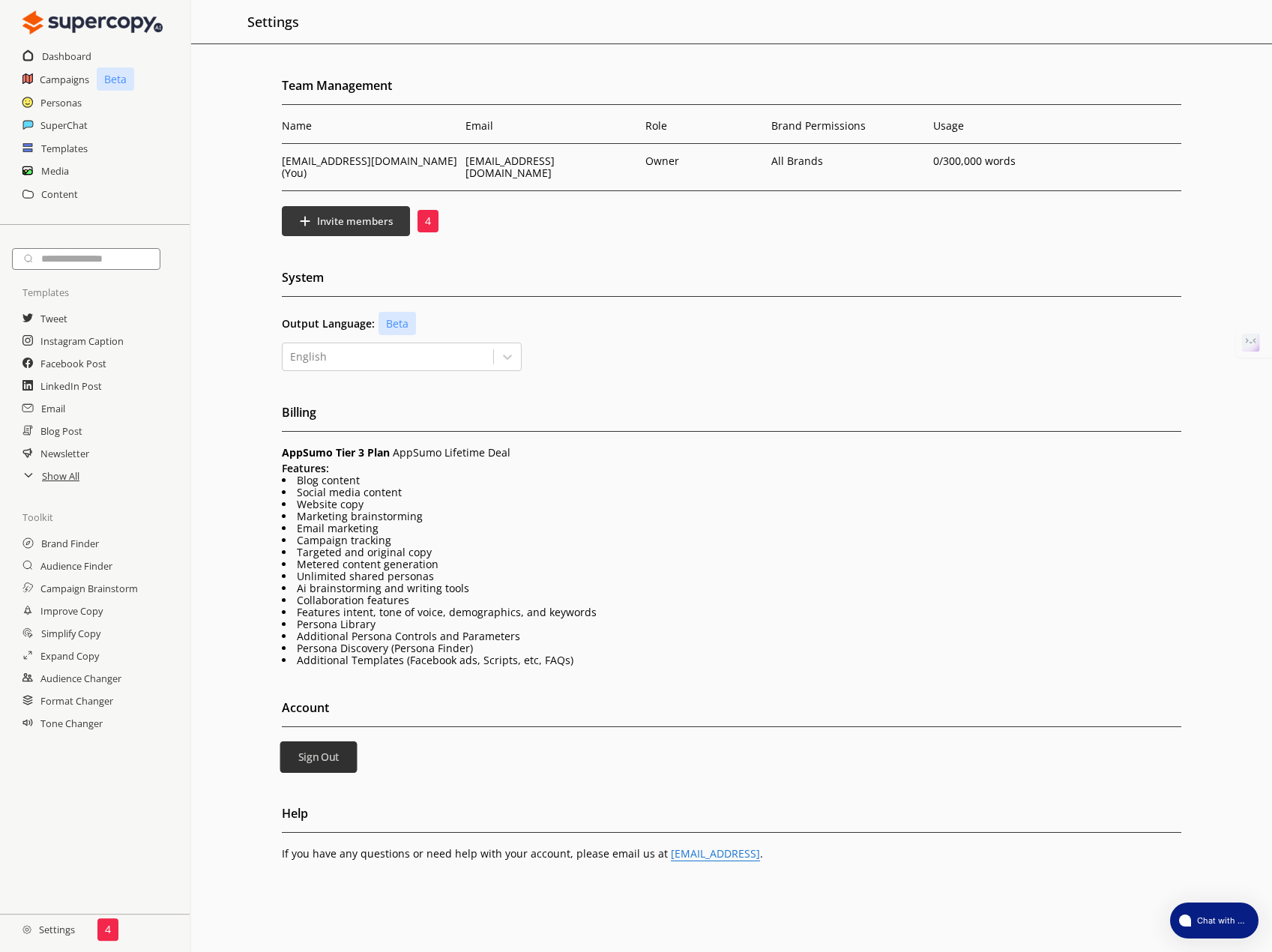
click at [323, 750] on b "Sign Out" at bounding box center [318, 757] width 41 height 14
